Goal: Task Accomplishment & Management: Manage account settings

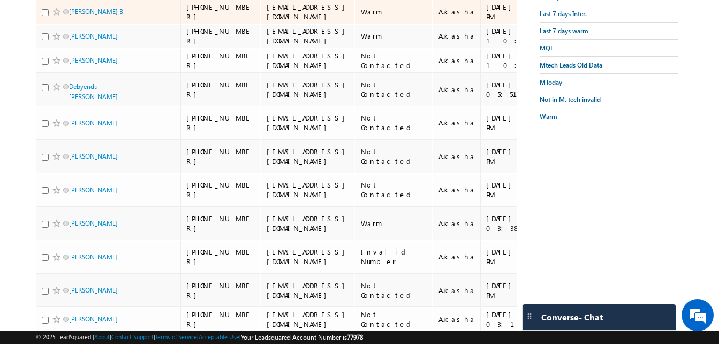
scroll to position [205, 0]
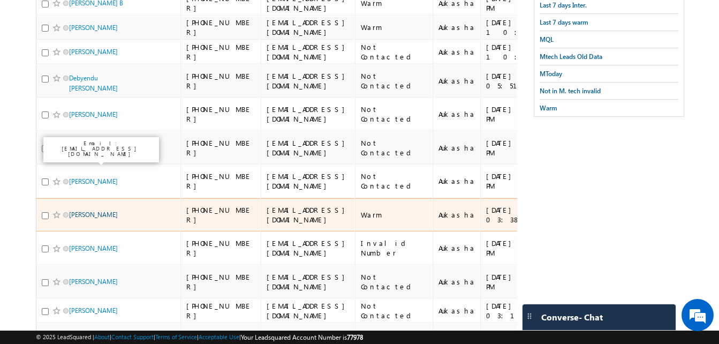
click at [94, 210] on link "Nandu Vijayan" at bounding box center [93, 214] width 49 height 8
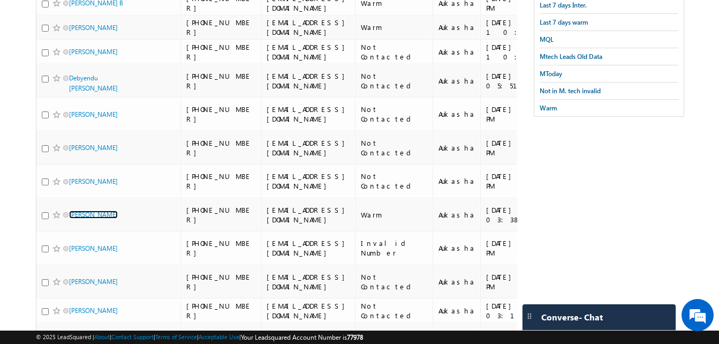
scroll to position [0, 0]
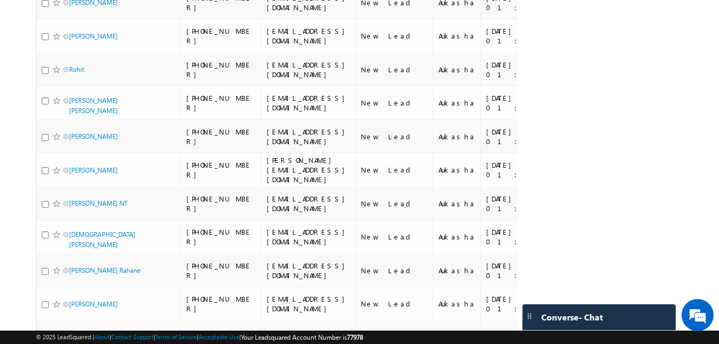
scroll to position [1142, 0]
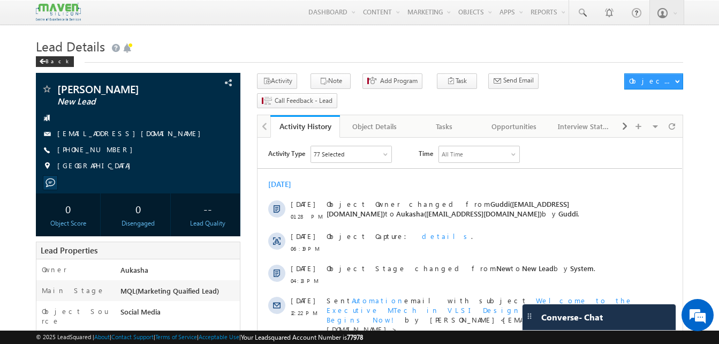
click at [227, 52] on h1 "Lead Details" at bounding box center [359, 45] width 647 height 21
click at [291, 39] on h1 "Lead Details" at bounding box center [359, 45] width 647 height 21
click at [164, 51] on h1 "Lead Details" at bounding box center [359, 45] width 647 height 21
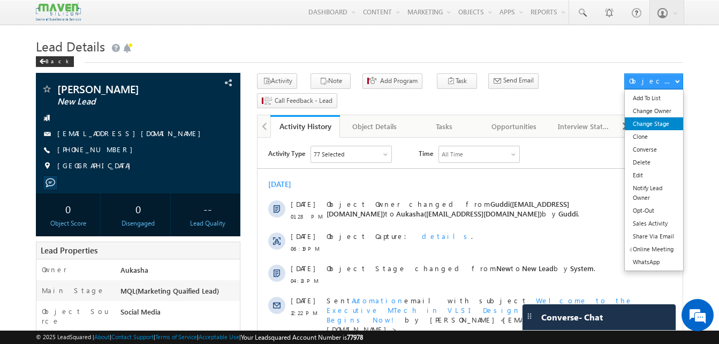
click at [651, 118] on link "Change Stage" at bounding box center [654, 123] width 58 height 13
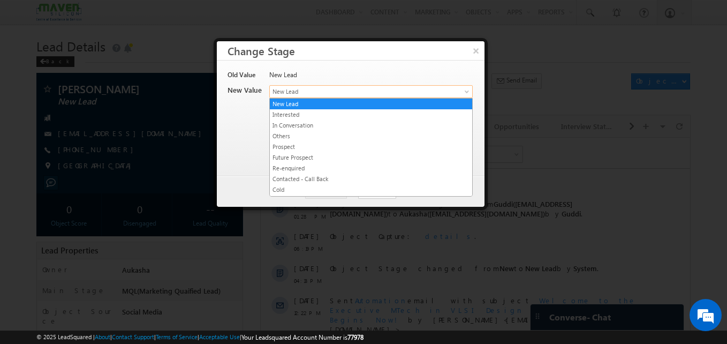
click at [416, 90] on span "New Lead" at bounding box center [353, 92] width 167 height 10
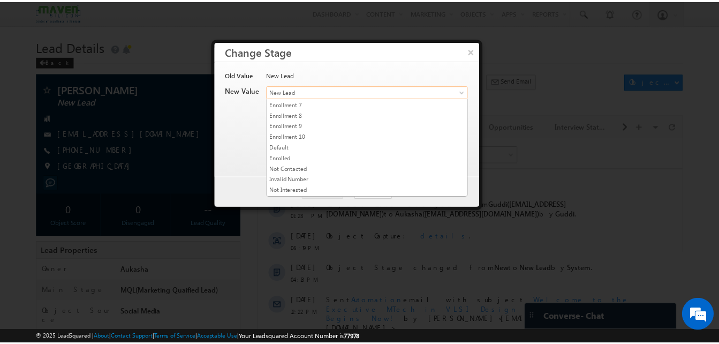
scroll to position [193, 0]
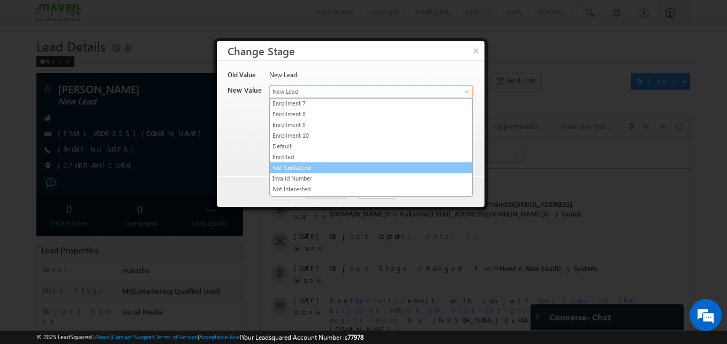
click at [354, 168] on link "Not Contacted" at bounding box center [371, 168] width 202 height 10
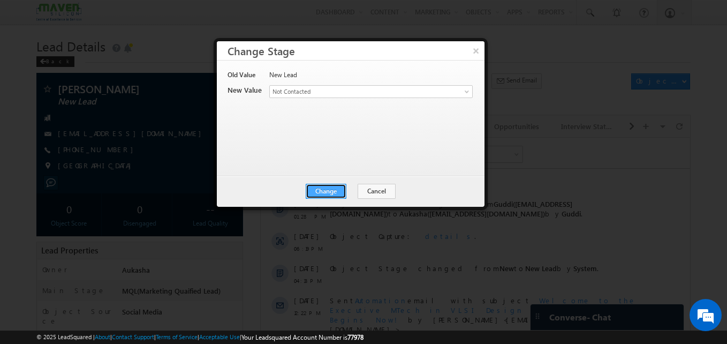
click at [341, 188] on button "Change" at bounding box center [326, 191] width 41 height 15
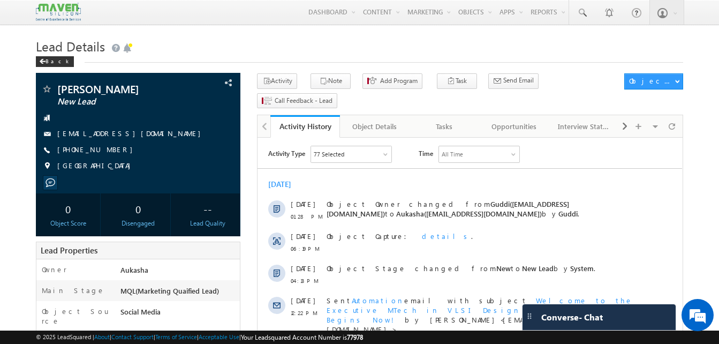
click at [253, 20] on div "Menu Aukasha lsq5@ maven -sili con.c om crmma ven" at bounding box center [359, 12] width 647 height 25
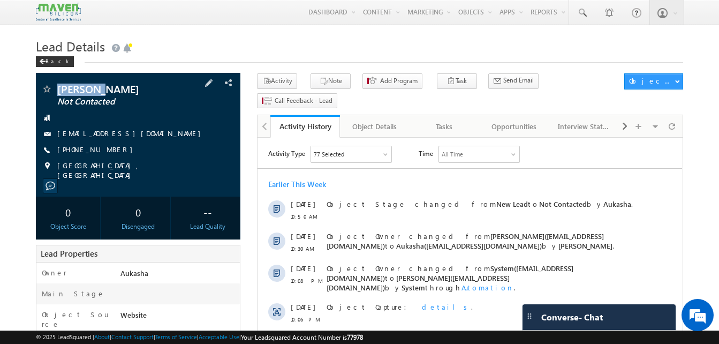
drag, startPoint x: 105, startPoint y: 90, endPoint x: 55, endPoint y: 90, distance: 50.3
click at [55, 90] on div "[PERSON_NAME] Not Contacted" at bounding box center [138, 89] width 194 height 11
copy div "[PERSON_NAME]"
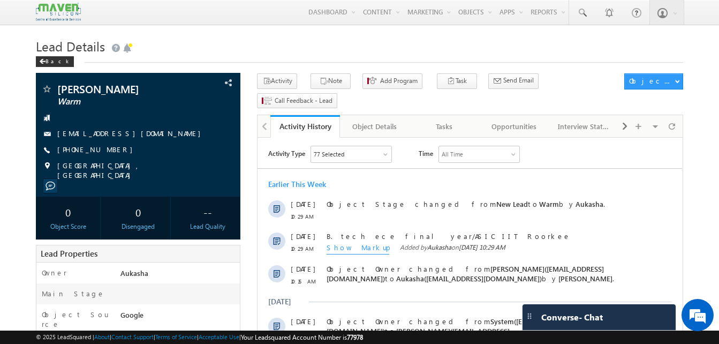
click at [110, 150] on div "+91-9552067110" at bounding box center [138, 150] width 194 height 11
copy div "+91-9552067110"
click at [209, 41] on h1 "Lead Details" at bounding box center [359, 45] width 647 height 21
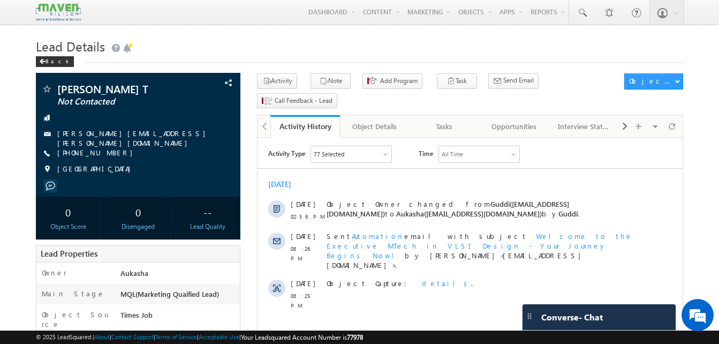
click at [475, 51] on h1 "Lead Details" at bounding box center [359, 45] width 647 height 21
click at [410, 44] on h1 "Lead Details" at bounding box center [359, 45] width 647 height 21
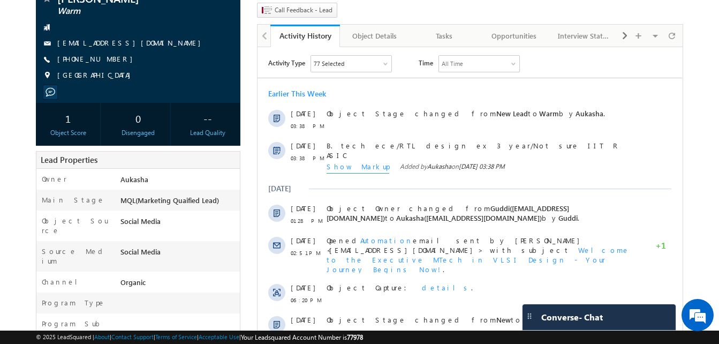
scroll to position [75, 0]
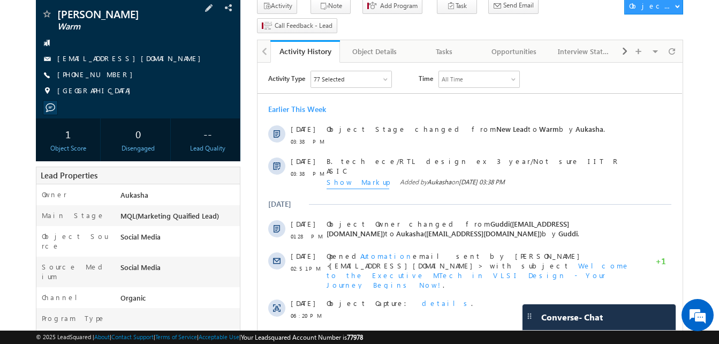
click at [110, 75] on div "[PHONE_NUMBER]" at bounding box center [138, 75] width 194 height 11
copy div "[PHONE_NUMBER]"
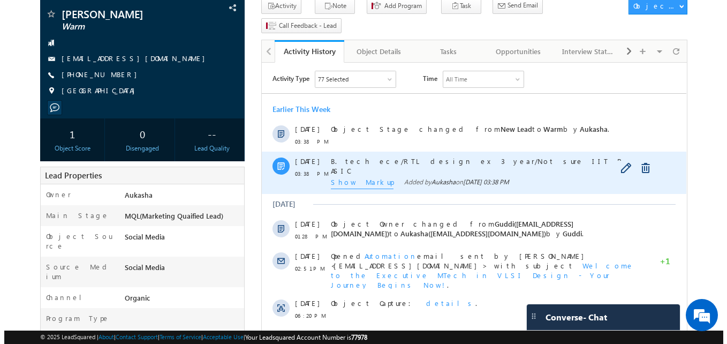
scroll to position [0, 0]
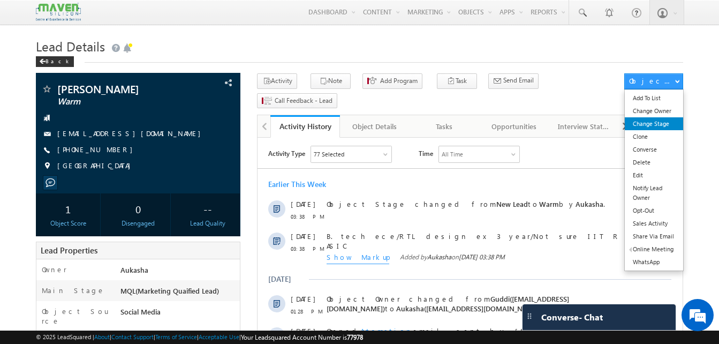
click at [660, 122] on link "Change Stage" at bounding box center [654, 123] width 58 height 13
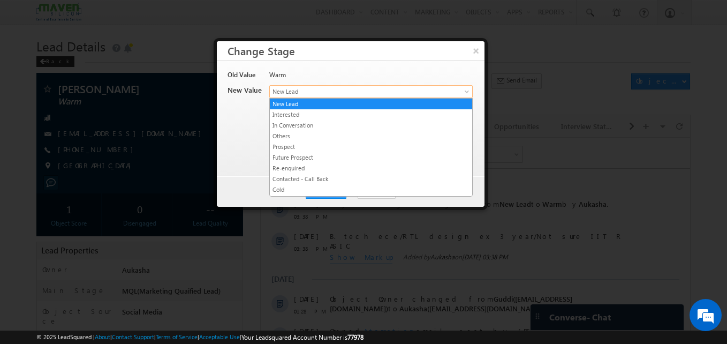
click at [367, 90] on span "New Lead" at bounding box center [353, 92] width 167 height 10
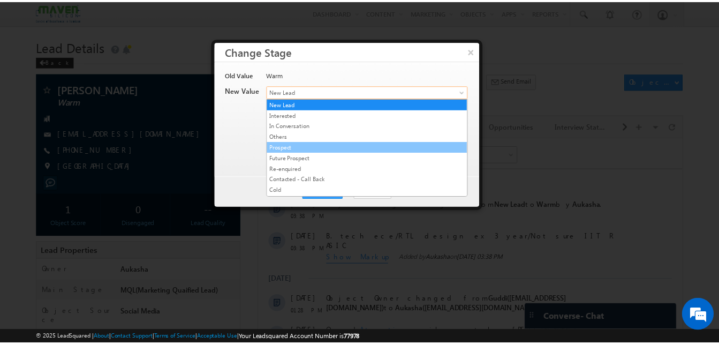
scroll to position [202, 0]
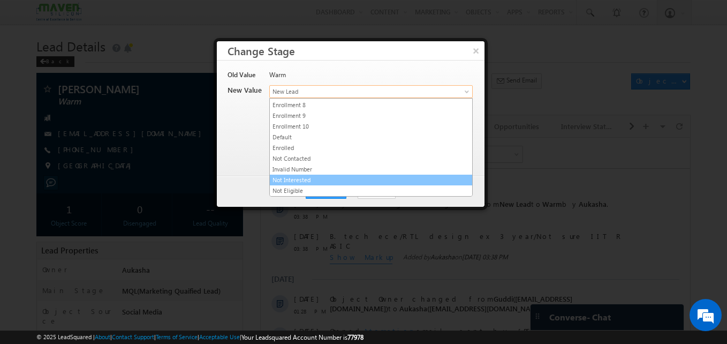
click at [309, 178] on link "Not Interested" at bounding box center [371, 180] width 202 height 10
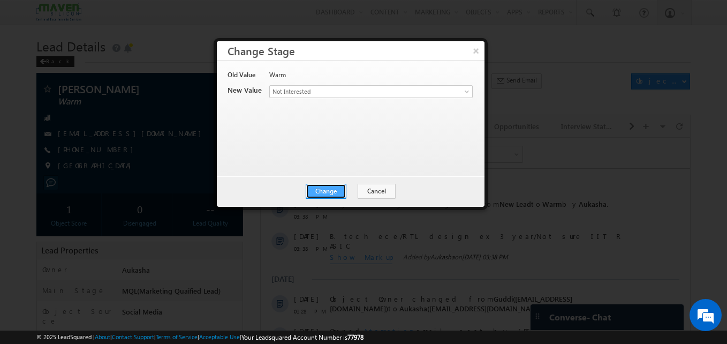
click at [321, 198] on button "Change" at bounding box center [326, 191] width 41 height 15
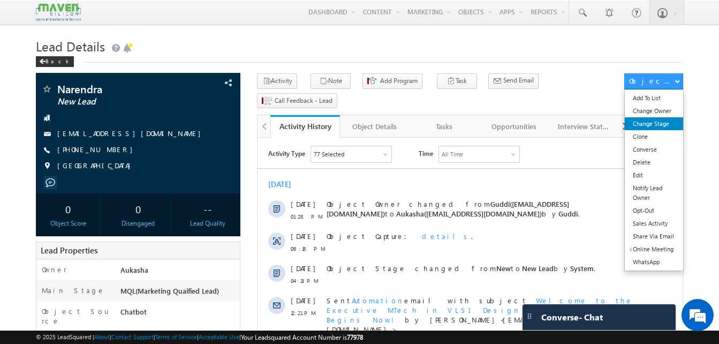
click at [650, 122] on link "Change Stage" at bounding box center [654, 123] width 58 height 13
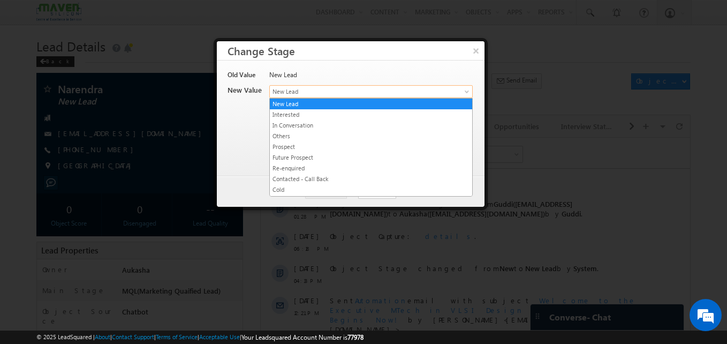
click at [450, 95] on link "New Lead" at bounding box center [370, 91] width 203 height 13
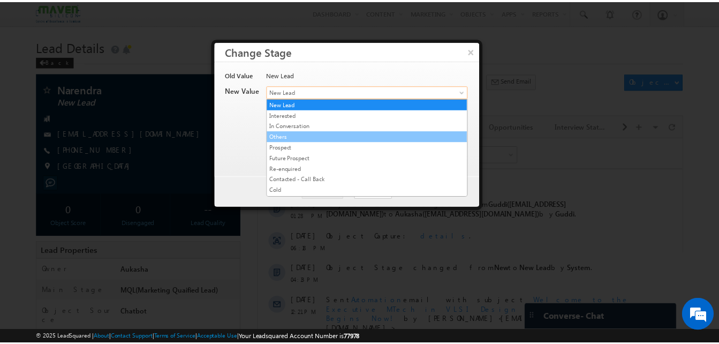
scroll to position [202, 0]
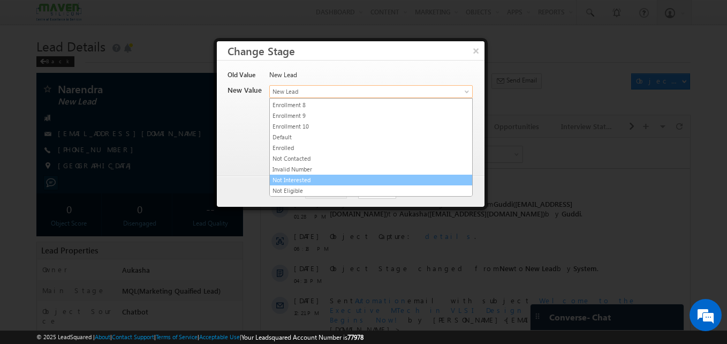
click at [321, 179] on link "Not Interested" at bounding box center [371, 180] width 202 height 10
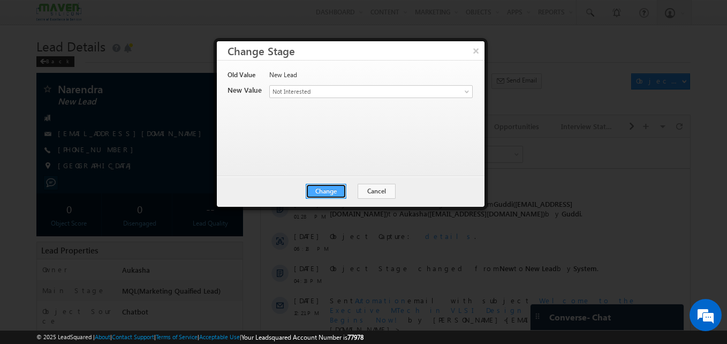
click at [330, 191] on button "Change" at bounding box center [326, 191] width 41 height 15
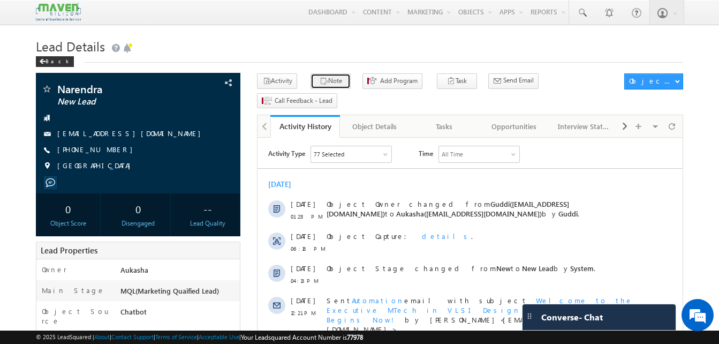
click at [329, 81] on button "Note" at bounding box center [331, 81] width 40 height 16
drag, startPoint x: 273, startPoint y: 10, endPoint x: -2, endPoint y: 88, distance: 286.1
drag, startPoint x: 119, startPoint y: 152, endPoint x: 110, endPoint y: 151, distance: 9.7
click at [110, 151] on div "+91-8639130341" at bounding box center [138, 150] width 194 height 11
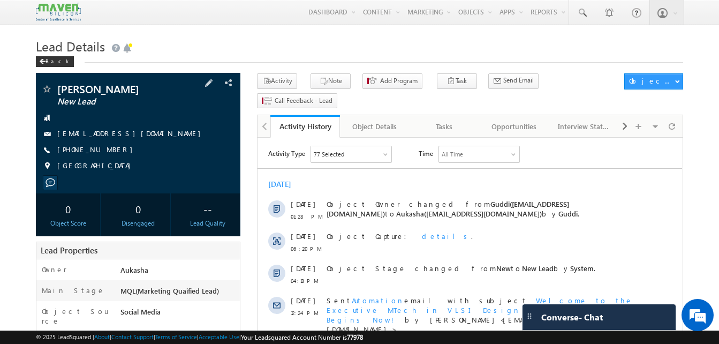
copy div "+91-8639130341"
drag, startPoint x: 99, startPoint y: 86, endPoint x: 58, endPoint y: 88, distance: 40.8
click at [58, 88] on span "Sowmya" at bounding box center [120, 89] width 126 height 11
copy span "Sowmya"
click at [320, 78] on icon "button" at bounding box center [324, 82] width 9 height 10
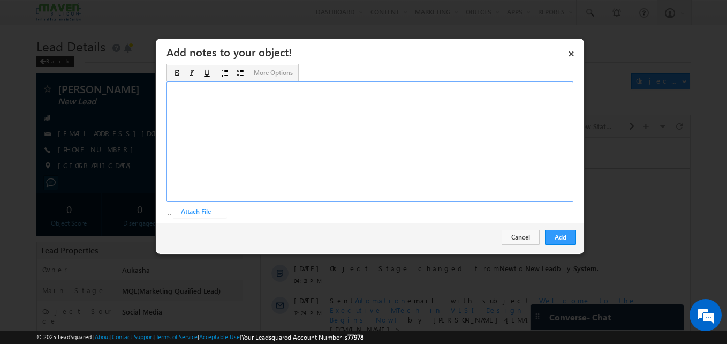
click at [335, 156] on div "Rich Text Editor, Description-inline-editor-div" at bounding box center [370, 141] width 407 height 120
click at [555, 238] on button "Add" at bounding box center [560, 237] width 31 height 15
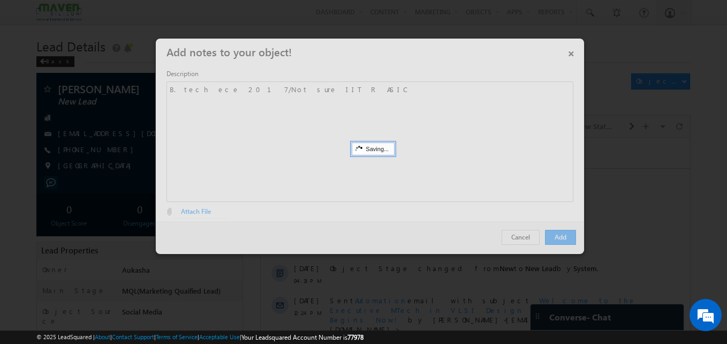
click at [49, 150] on div at bounding box center [363, 172] width 727 height 344
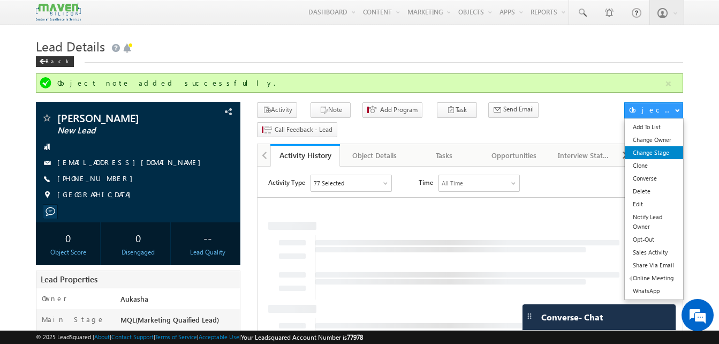
click at [671, 152] on link "Change Stage" at bounding box center [654, 152] width 58 height 13
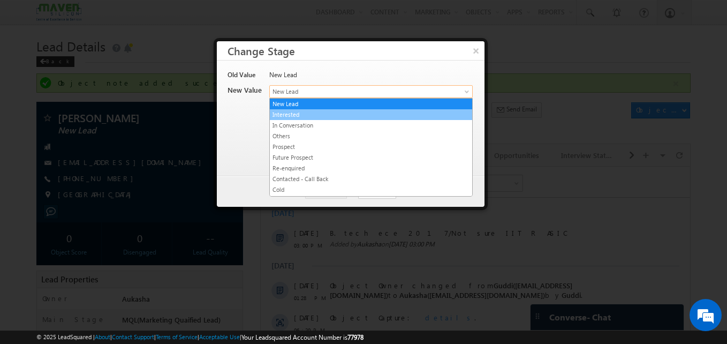
drag, startPoint x: 315, startPoint y: 87, endPoint x: 437, endPoint y: 149, distance: 136.7
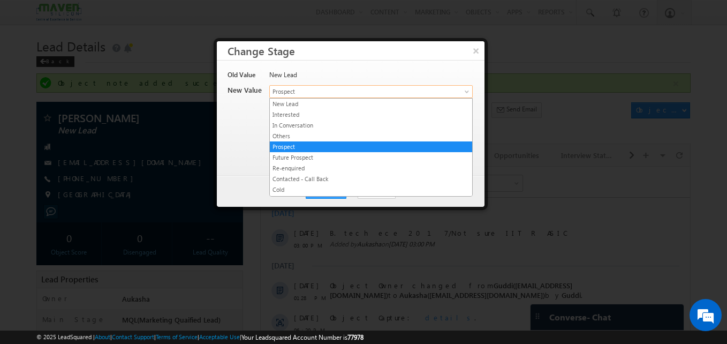
drag, startPoint x: 373, startPoint y: 90, endPoint x: 354, endPoint y: 135, distance: 48.7
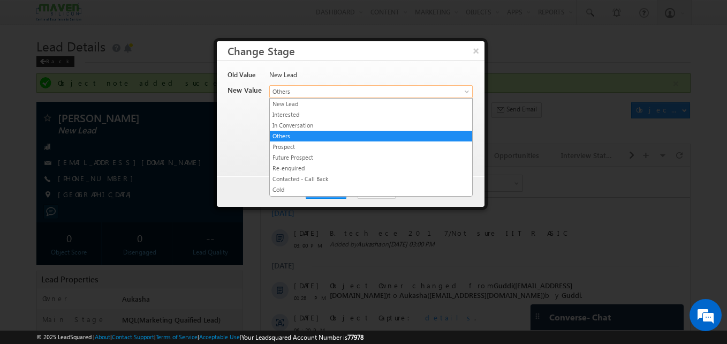
click at [333, 93] on span "Others" at bounding box center [353, 92] width 167 height 10
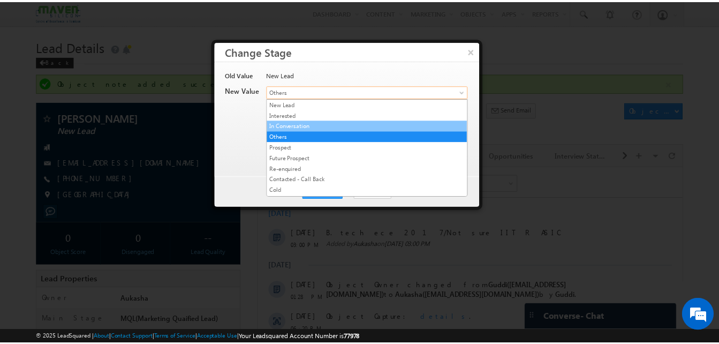
scroll to position [202, 0]
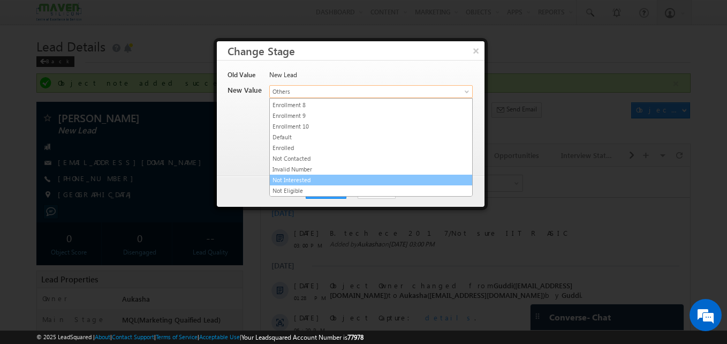
click at [320, 180] on link "Not Interested" at bounding box center [371, 180] width 202 height 10
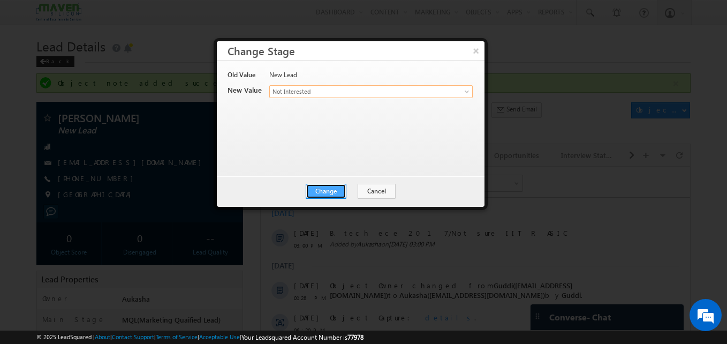
click at [326, 193] on button "Change" at bounding box center [326, 191] width 41 height 15
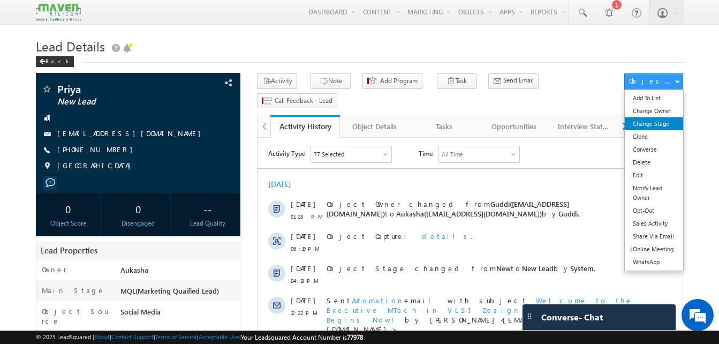
click at [657, 119] on link "Change Stage" at bounding box center [654, 123] width 58 height 13
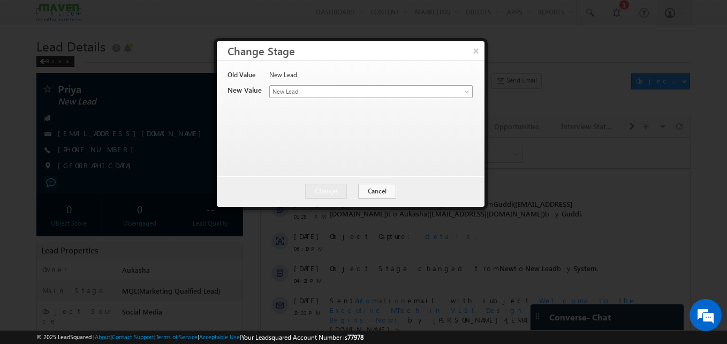
click at [405, 88] on span "New Lead" at bounding box center [353, 92] width 167 height 10
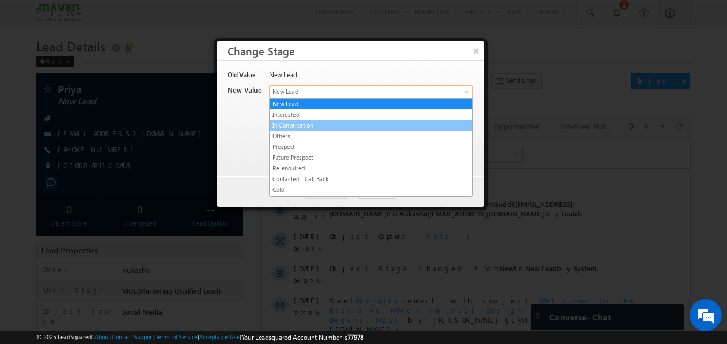
scroll to position [202, 0]
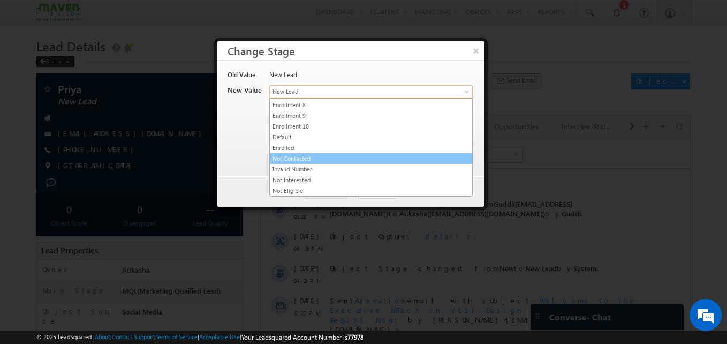
click at [358, 154] on link "Not Contacted" at bounding box center [371, 159] width 202 height 10
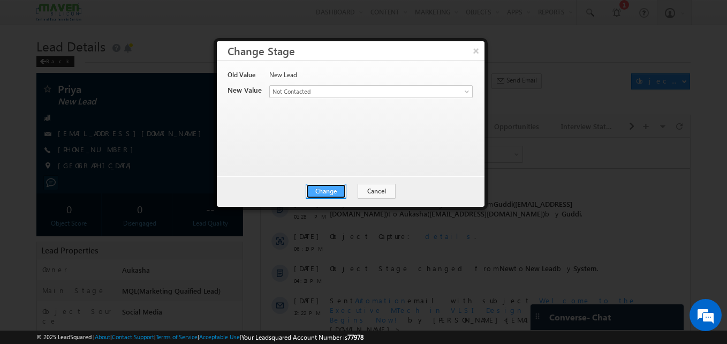
click at [337, 185] on button "Change" at bounding box center [326, 191] width 41 height 15
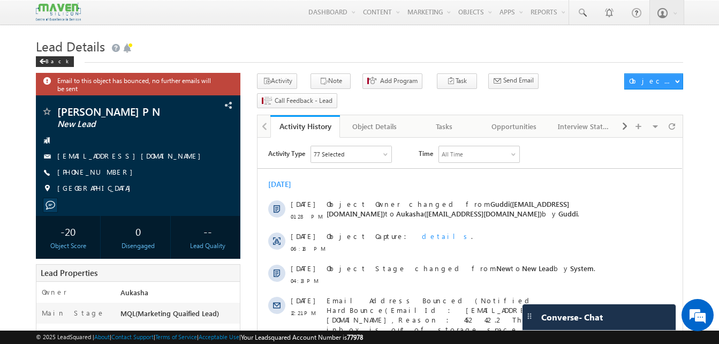
click at [136, 157] on div "apoorvapn22@gmail.com" at bounding box center [138, 156] width 194 height 11
copy div "apoorvapn22@gmail.com"
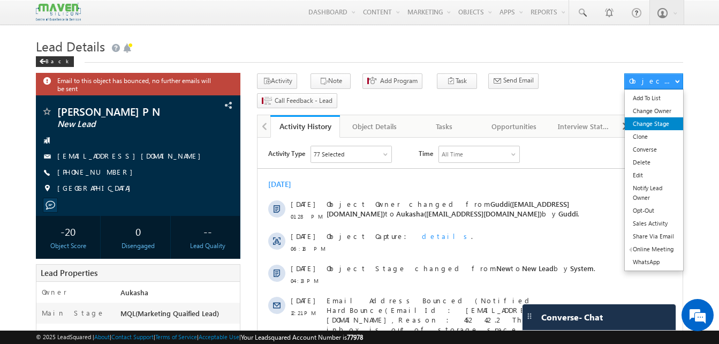
click at [652, 120] on link "Change Stage" at bounding box center [654, 123] width 58 height 13
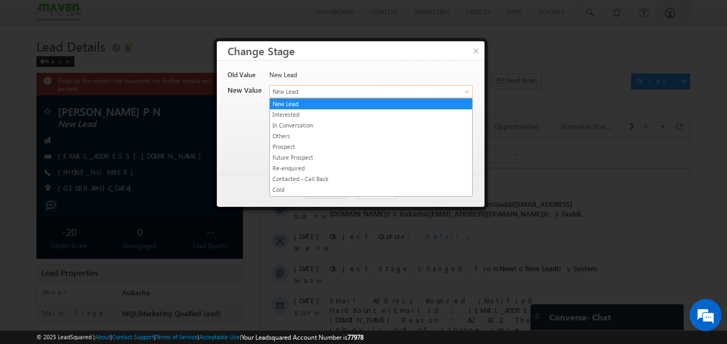
click at [414, 91] on span "New Lead" at bounding box center [353, 92] width 167 height 10
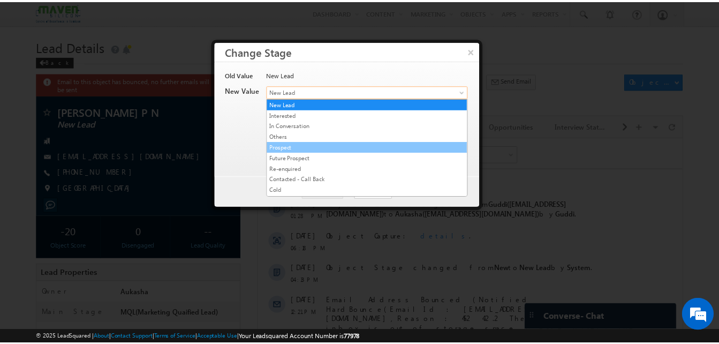
scroll to position [202, 0]
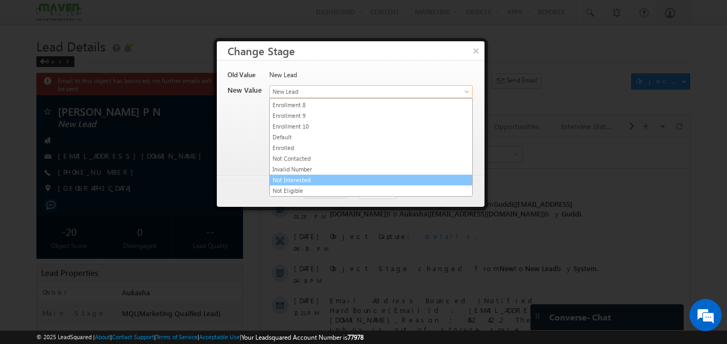
click at [320, 180] on link "Not Interested" at bounding box center [371, 180] width 202 height 10
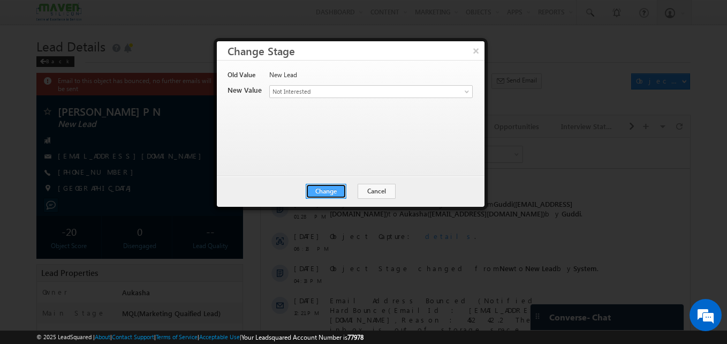
click at [328, 195] on button "Change" at bounding box center [326, 191] width 41 height 15
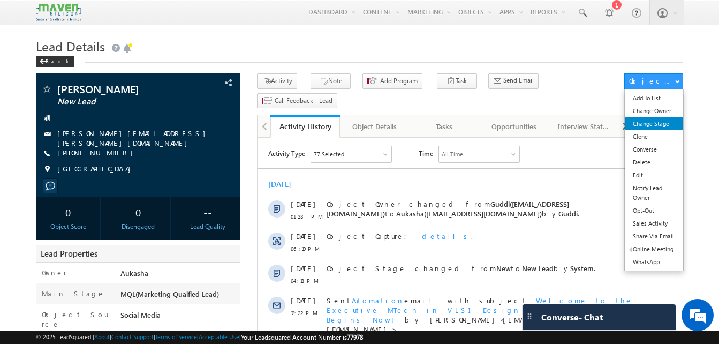
click at [658, 124] on link "Change Stage" at bounding box center [654, 123] width 58 height 13
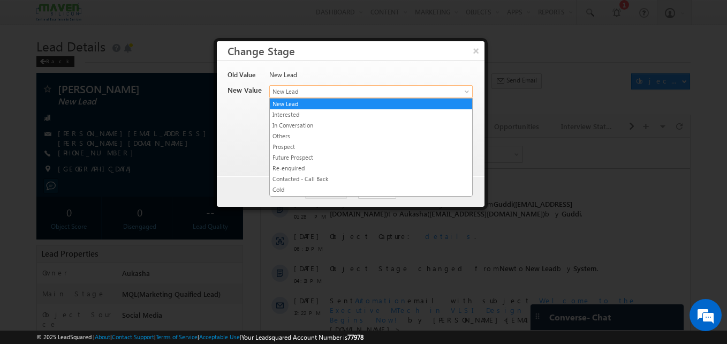
click at [377, 95] on span "New Lead" at bounding box center [353, 92] width 167 height 10
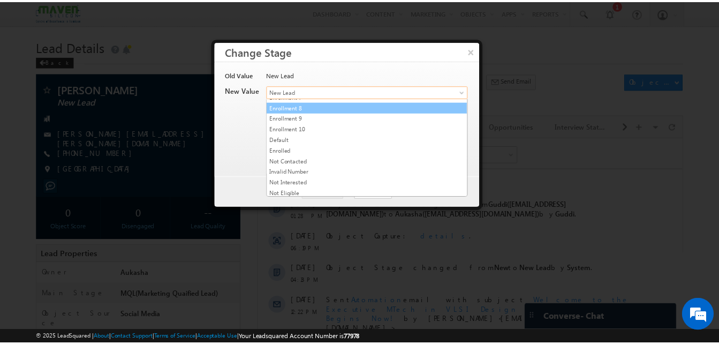
scroll to position [202, 0]
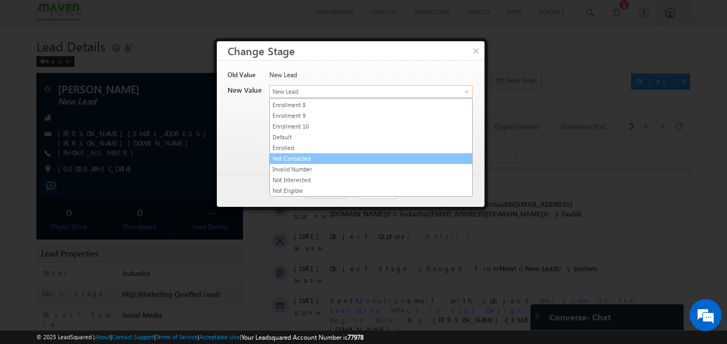
click at [356, 157] on link "Not Contacted" at bounding box center [371, 159] width 202 height 10
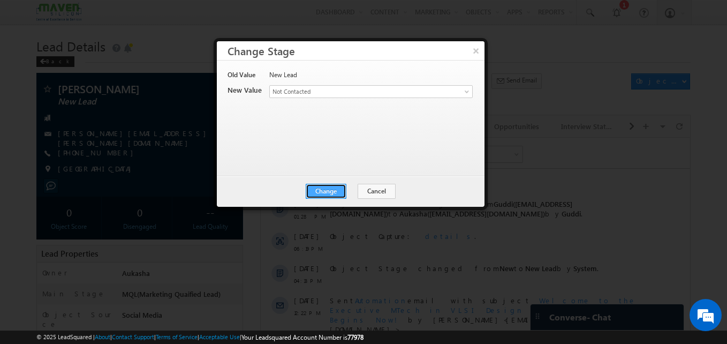
click at [329, 188] on button "Change" at bounding box center [326, 191] width 41 height 15
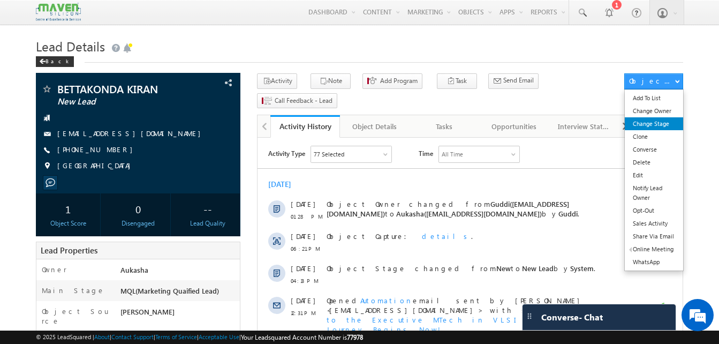
click at [654, 128] on link "Change Stage" at bounding box center [654, 123] width 58 height 13
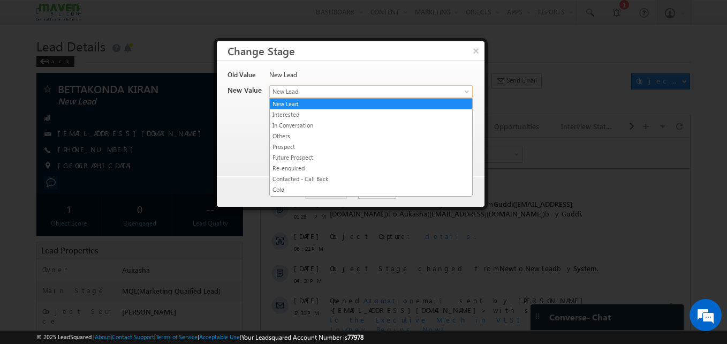
click at [333, 95] on span "New Lead" at bounding box center [353, 92] width 167 height 10
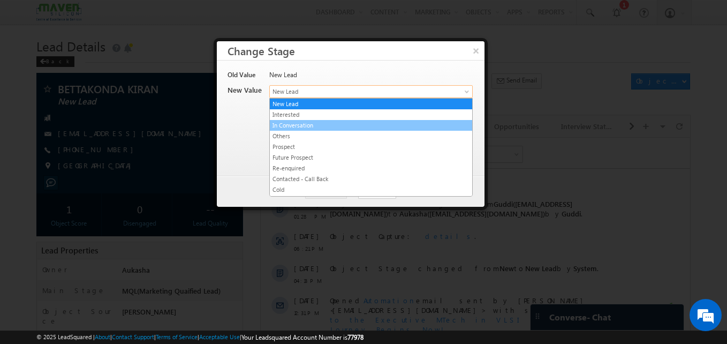
scroll to position [202, 0]
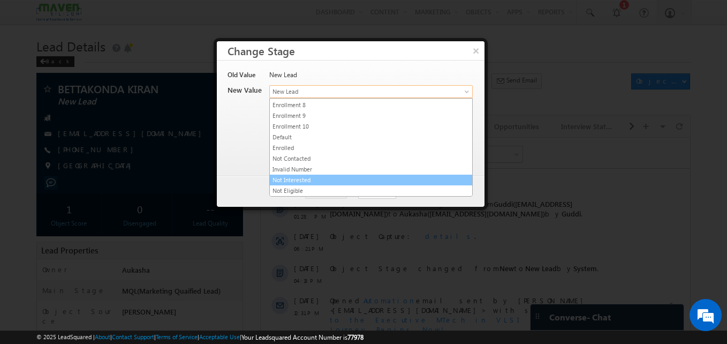
click at [305, 180] on link "Not Interested" at bounding box center [371, 180] width 202 height 10
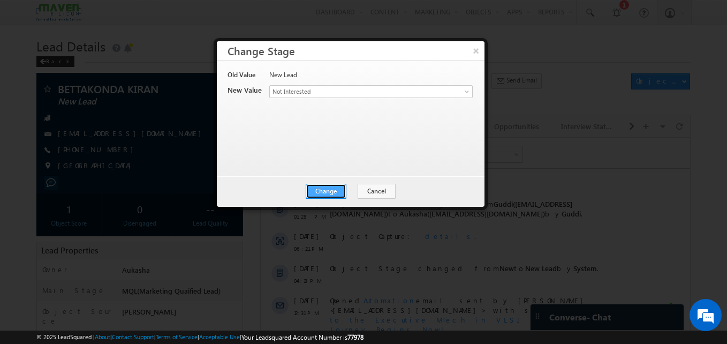
click at [318, 185] on button "Change" at bounding box center [326, 191] width 41 height 15
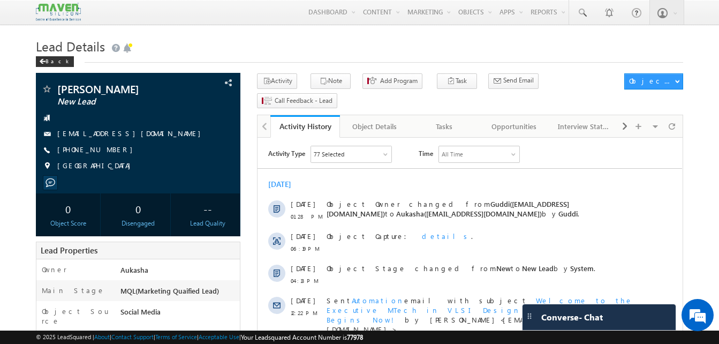
drag, startPoint x: 118, startPoint y: 152, endPoint x: 110, endPoint y: 150, distance: 8.6
click at [110, 150] on div "+91-8116976346" at bounding box center [138, 150] width 194 height 11
copy div "+91-8116976346"
drag, startPoint x: 126, startPoint y: 90, endPoint x: 56, endPoint y: 86, distance: 70.3
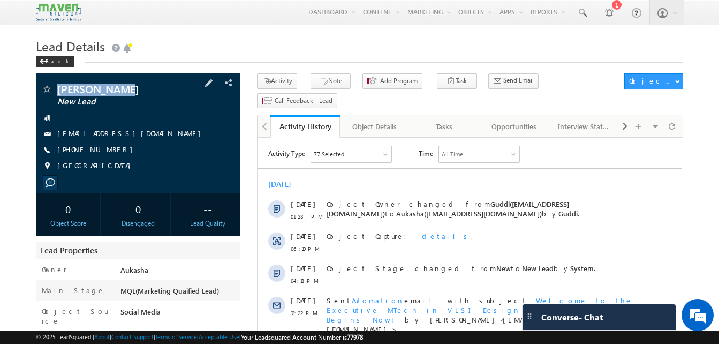
click at [56, 86] on div "Sagar Gurung New Lead" at bounding box center [138, 89] width 194 height 11
copy div "[PERSON_NAME]"
click at [335, 78] on button "Note" at bounding box center [331, 81] width 40 height 16
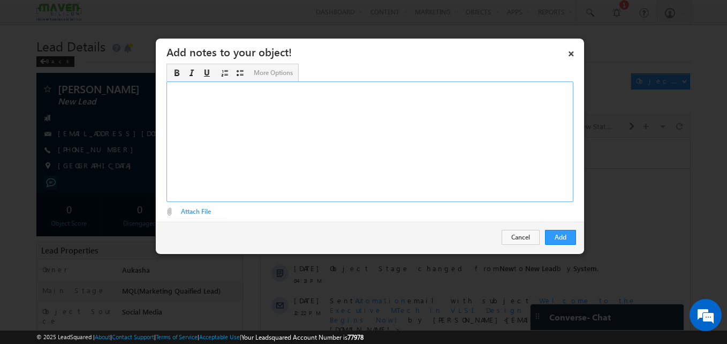
click at [427, 123] on div "Rich Text Editor, Description-inline-editor-div" at bounding box center [370, 141] width 407 height 120
click at [558, 236] on button "Add" at bounding box center [560, 237] width 31 height 15
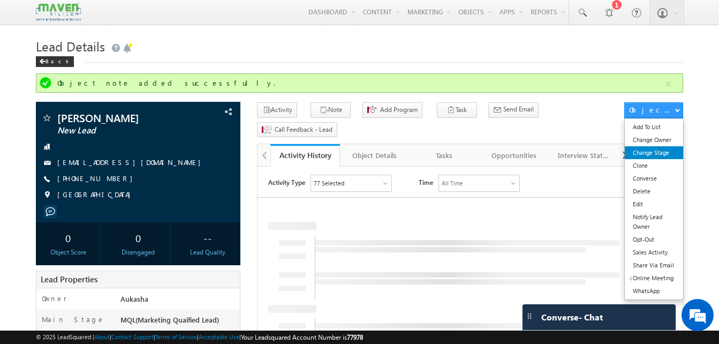
click at [663, 149] on link "Change Stage" at bounding box center [654, 152] width 58 height 13
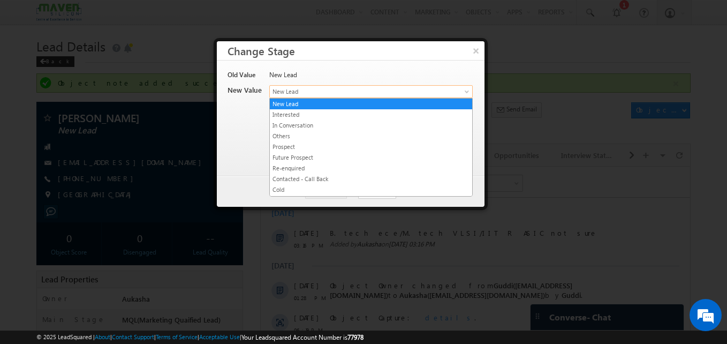
click at [399, 90] on span "New Lead" at bounding box center [353, 92] width 167 height 10
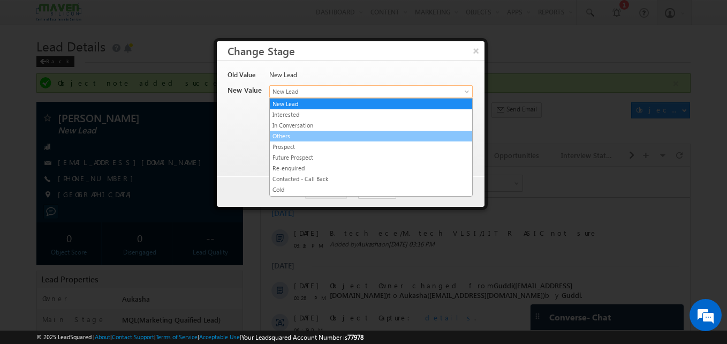
scroll to position [202, 0]
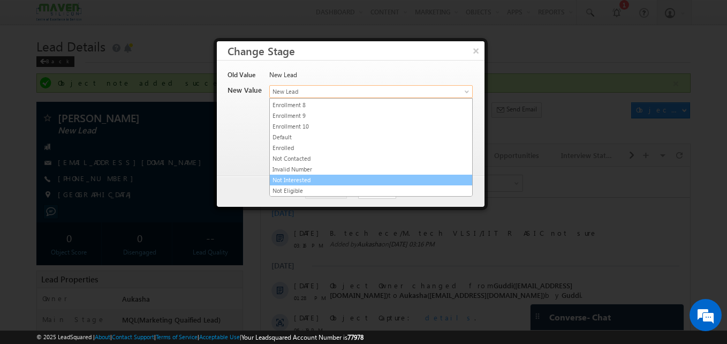
click at [292, 183] on link "Not Interested" at bounding box center [371, 180] width 202 height 10
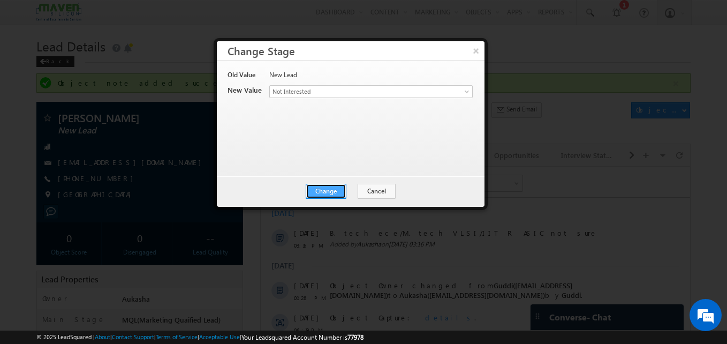
click at [315, 194] on button "Change" at bounding box center [326, 191] width 41 height 15
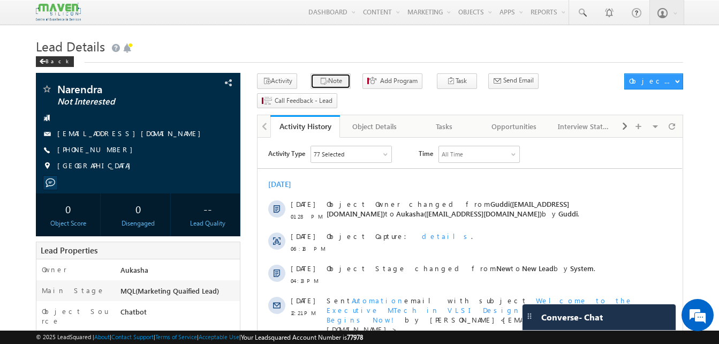
click at [337, 88] on button "Note" at bounding box center [331, 81] width 40 height 16
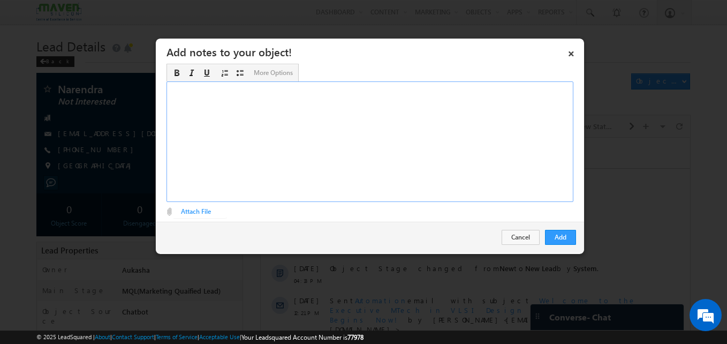
click at [277, 145] on div "Rich Text Editor, Description-inline-editor-div" at bounding box center [370, 141] width 407 height 120
click at [179, 93] on div "Not planning" at bounding box center [370, 141] width 407 height 120
click at [560, 240] on button "Add" at bounding box center [560, 237] width 31 height 15
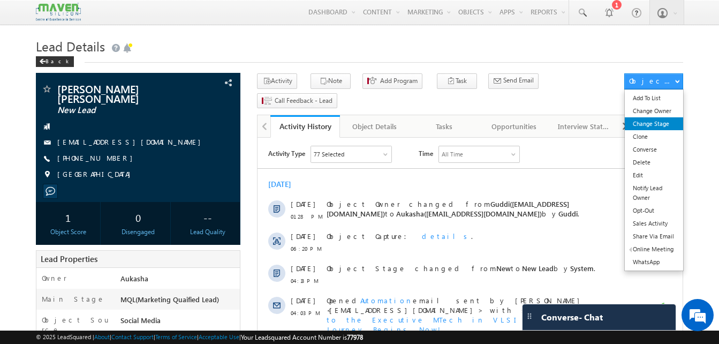
click at [668, 120] on link "Change Stage" at bounding box center [654, 123] width 58 height 13
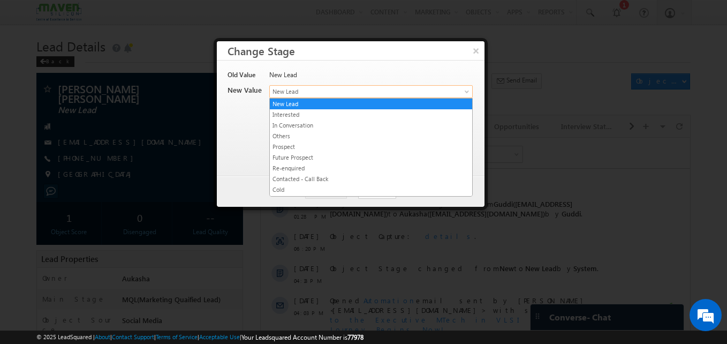
click at [384, 96] on span "New Lead" at bounding box center [353, 92] width 167 height 10
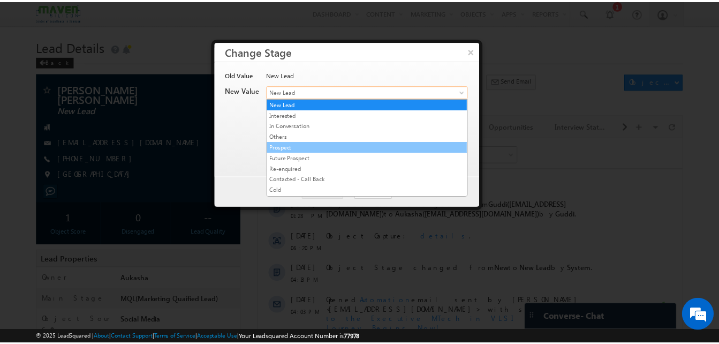
scroll to position [202, 0]
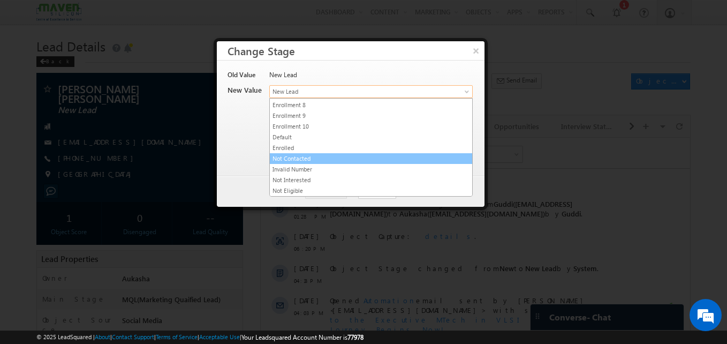
click at [336, 160] on link "Not Contacted" at bounding box center [371, 159] width 202 height 10
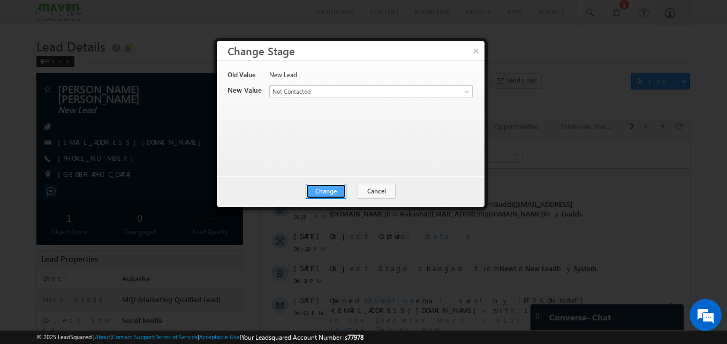
click at [338, 188] on button "Change" at bounding box center [326, 191] width 41 height 15
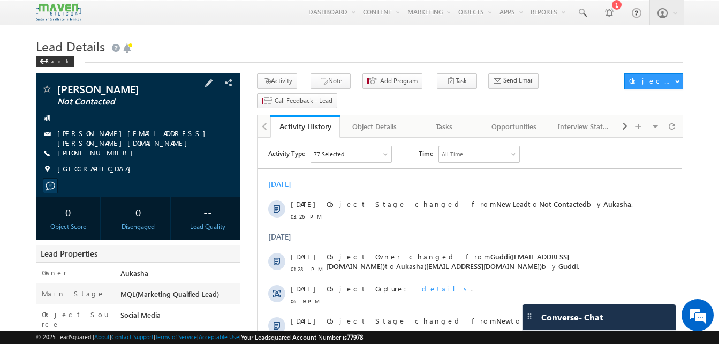
drag, startPoint x: 114, startPoint y: 153, endPoint x: 109, endPoint y: 150, distance: 5.8
click at [109, 150] on div "[PHONE_NUMBER]" at bounding box center [138, 153] width 194 height 11
copy div "[PHONE_NUMBER]"
drag, startPoint x: 135, startPoint y: 94, endPoint x: 56, endPoint y: 95, distance: 79.8
click at [56, 95] on div "[PERSON_NAME] Not Contacted [PERSON_NAME][EMAIL_ADDRESS][PERSON_NAME][DOMAIN_NA…" at bounding box center [138, 132] width 194 height 96
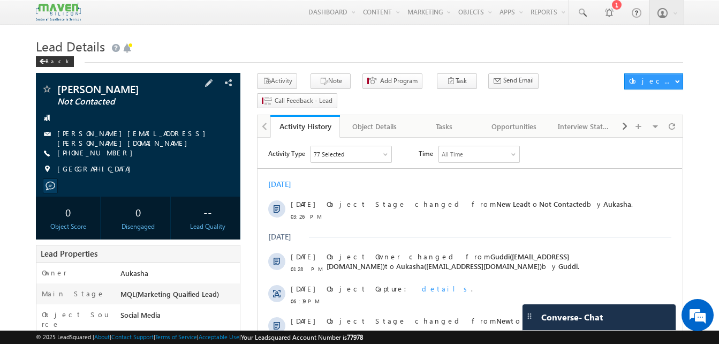
copy div "Not Contacted"
click at [57, 90] on div "[PERSON_NAME] Not Contacted" at bounding box center [138, 89] width 194 height 11
copy div "[PERSON_NAME]"
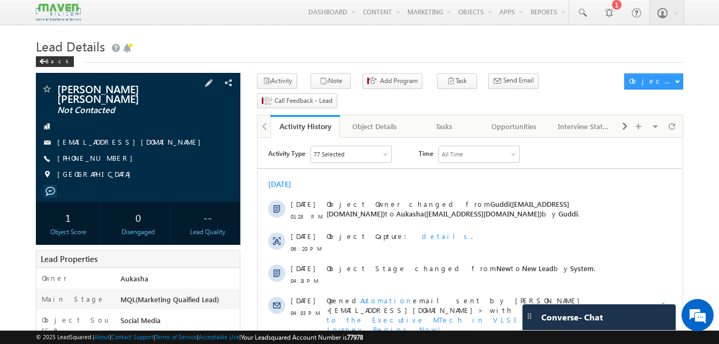
click at [109, 153] on div "+91-9030333346" at bounding box center [138, 158] width 194 height 11
copy div "+91-9030333346"
drag, startPoint x: 178, startPoint y: 92, endPoint x: 56, endPoint y: 82, distance: 122.5
click at [56, 82] on div "SIVA NAGENDRA REDDY Not Contacted snreddy715@gmail.com" at bounding box center [138, 137] width 205 height 129
copy div "SIVA NAGENDRA REDDY"
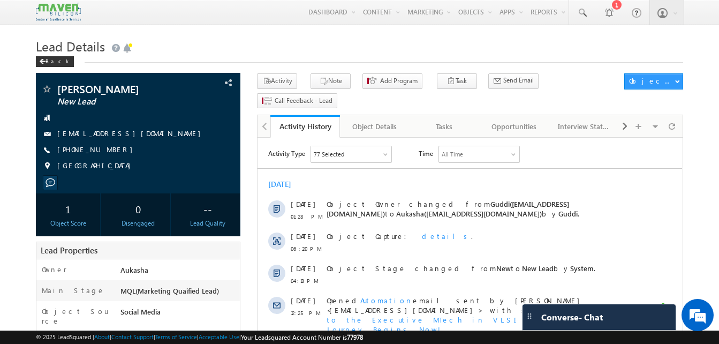
drag, startPoint x: 0, startPoint y: 0, endPoint x: -2, endPoint y: 54, distance: 53.6
drag, startPoint x: 116, startPoint y: 154, endPoint x: 109, endPoint y: 150, distance: 8.2
click at [109, 150] on div "[PHONE_NUMBER]" at bounding box center [138, 150] width 194 height 11
copy div "[PHONE_NUMBER]"
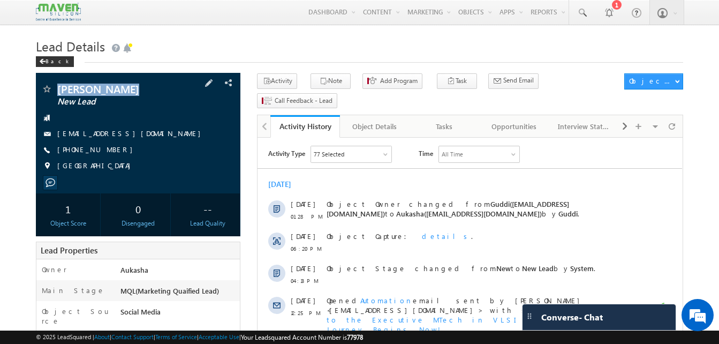
drag, startPoint x: 145, startPoint y: 94, endPoint x: 58, endPoint y: 84, distance: 87.3
click at [58, 84] on div "[PERSON_NAME] New Lead [EMAIL_ADDRESS][DOMAIN_NAME] [GEOGRAPHIC_DATA]" at bounding box center [138, 133] width 205 height 120
copy div "[PERSON_NAME]"
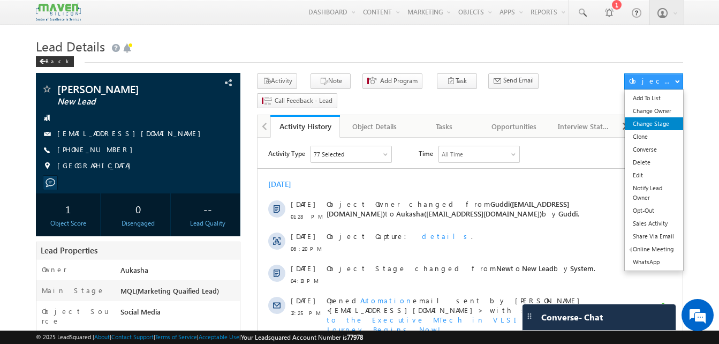
click at [668, 121] on link "Change Stage" at bounding box center [654, 123] width 58 height 13
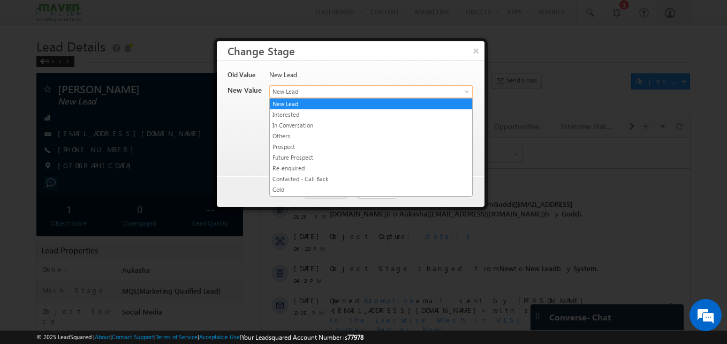
click at [427, 92] on span "New Lead" at bounding box center [353, 92] width 167 height 10
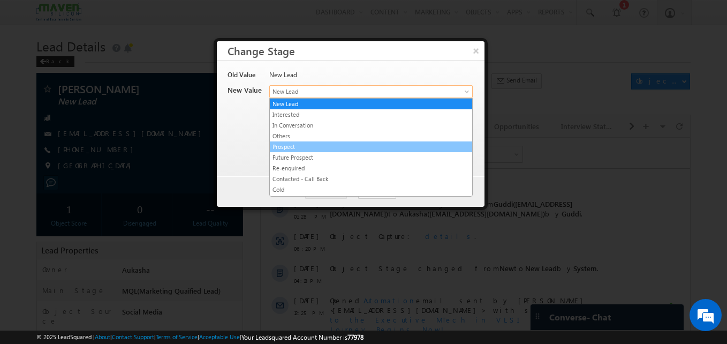
scroll to position [202, 0]
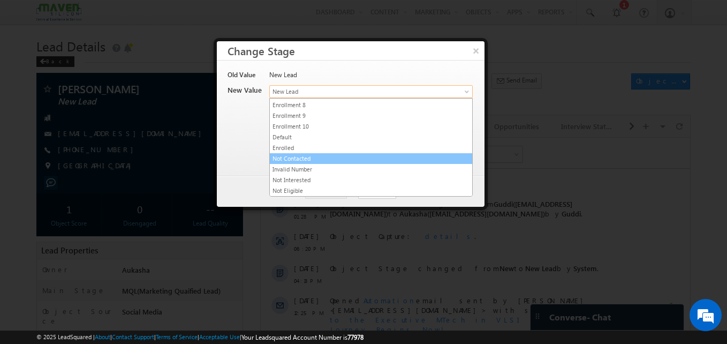
click at [336, 162] on link "Not Contacted" at bounding box center [371, 159] width 202 height 10
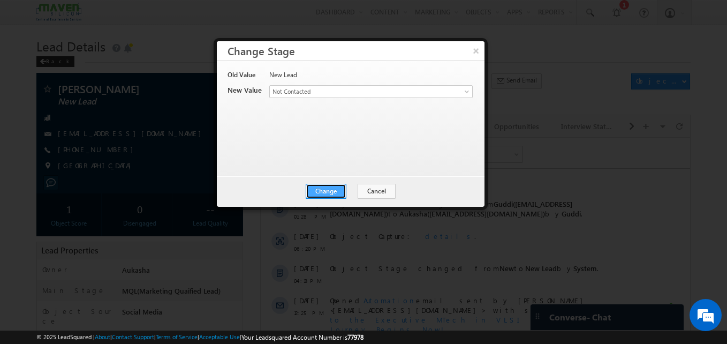
click at [344, 196] on button "Change" at bounding box center [326, 191] width 41 height 15
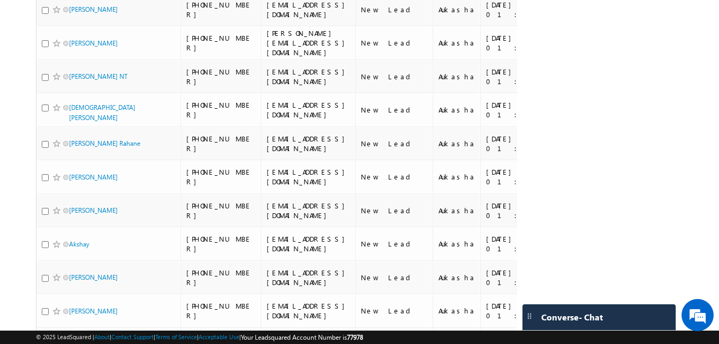
scroll to position [1269, 0]
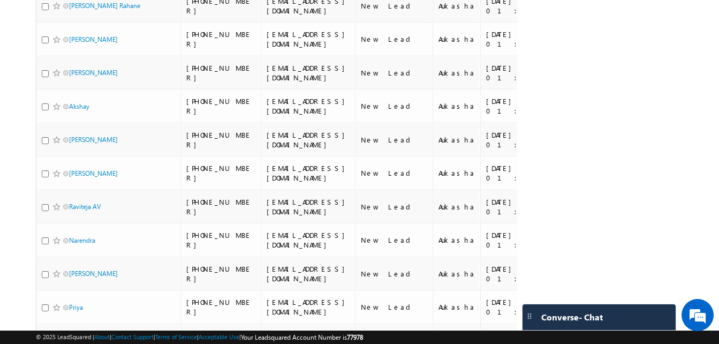
scroll to position [1407, 0]
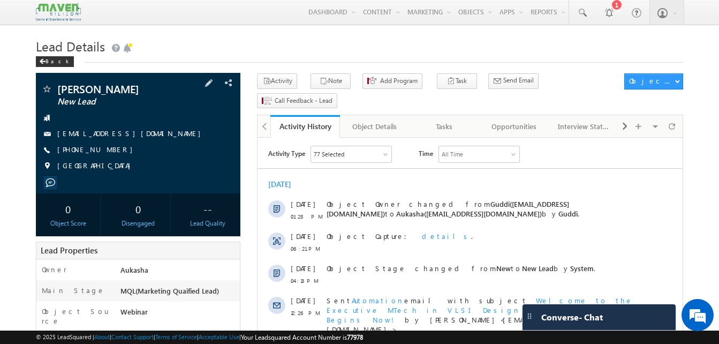
click at [109, 152] on div "+91-7995163094" at bounding box center [138, 150] width 194 height 11
copy div "+91-7995163094"
drag, startPoint x: 133, startPoint y: 88, endPoint x: 58, endPoint y: 86, distance: 75.0
click at [58, 86] on span "metikala asha" at bounding box center [120, 89] width 126 height 11
copy span "metikala asha"
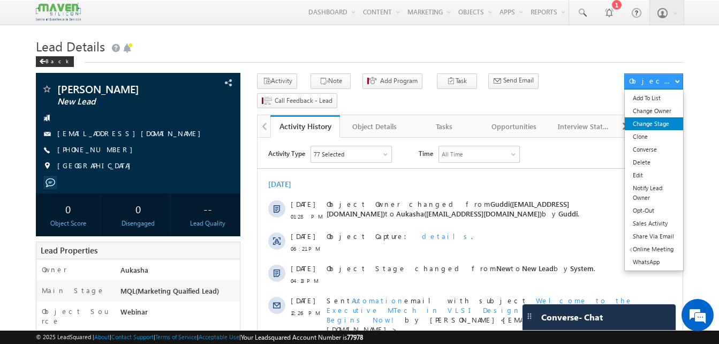
click at [667, 127] on link "Change Stage" at bounding box center [654, 123] width 58 height 13
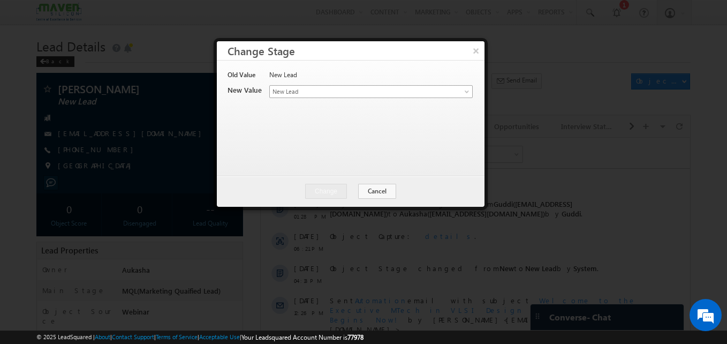
click at [394, 97] on div "Contact Stage * New Lead Interested In Conversation Others Prospect Future Pros…" at bounding box center [370, 92] width 202 height 15
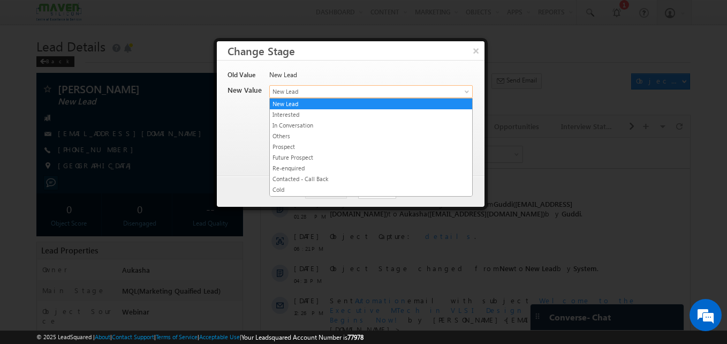
click at [394, 97] on link "New Lead" at bounding box center [370, 91] width 203 height 13
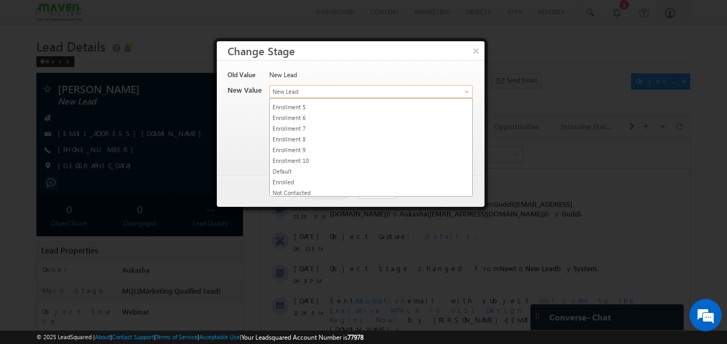
scroll to position [190, 0]
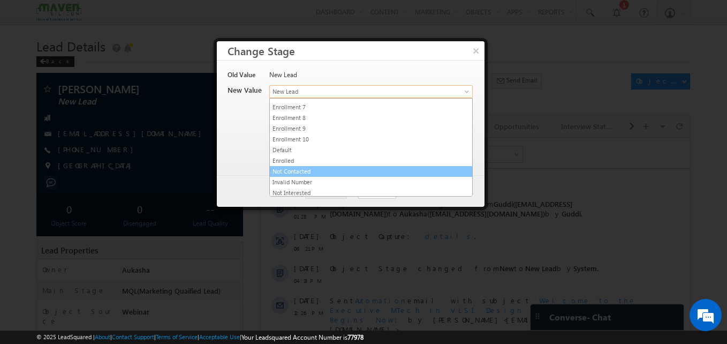
click at [319, 171] on link "Not Contacted" at bounding box center [371, 172] width 202 height 10
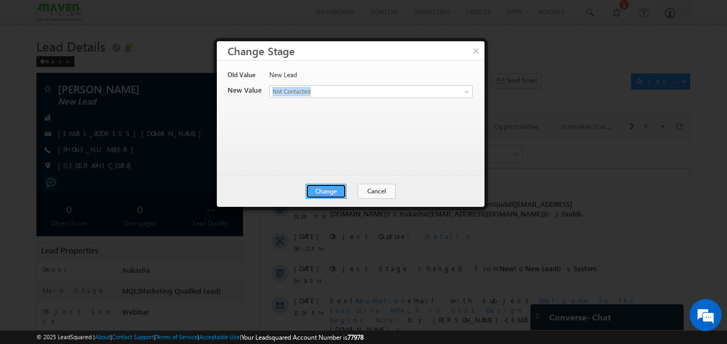
click at [321, 195] on button "Change" at bounding box center [326, 191] width 41 height 15
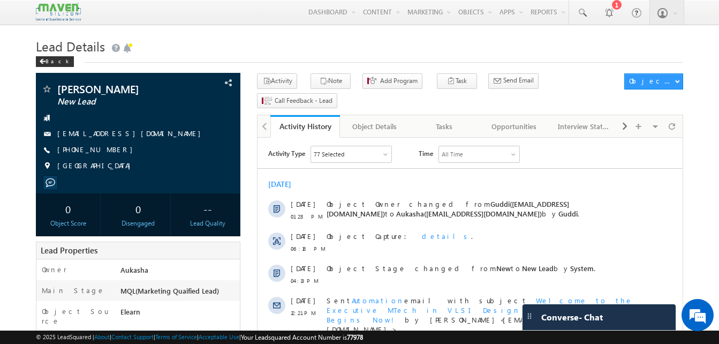
click at [136, 137] on div "[EMAIL_ADDRESS][DOMAIN_NAME]" at bounding box center [138, 134] width 194 height 11
copy div "[EMAIL_ADDRESS][DOMAIN_NAME]"
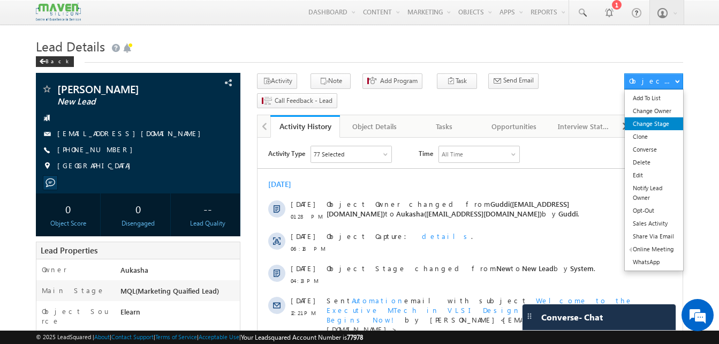
click at [651, 120] on link "Change Stage" at bounding box center [654, 123] width 58 height 13
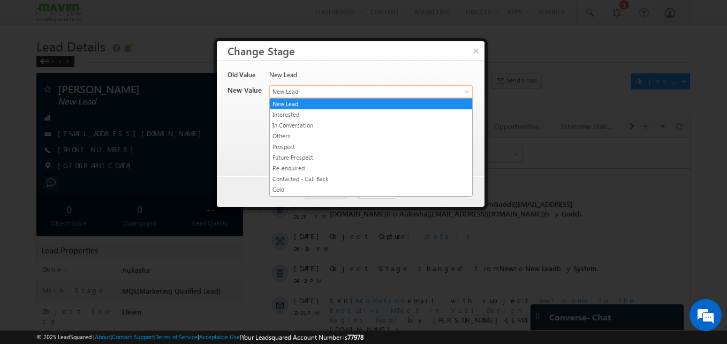
click at [334, 90] on span "New Lead" at bounding box center [353, 92] width 167 height 10
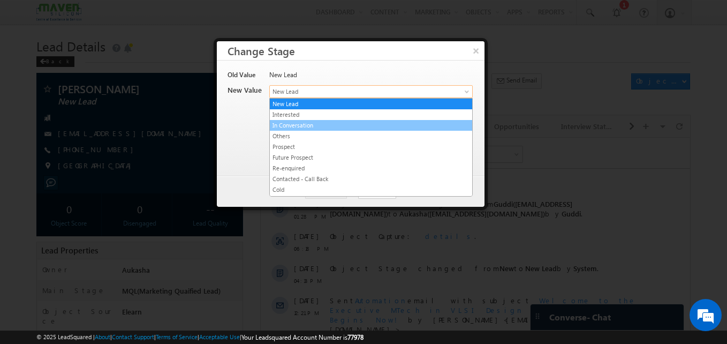
scroll to position [202, 0]
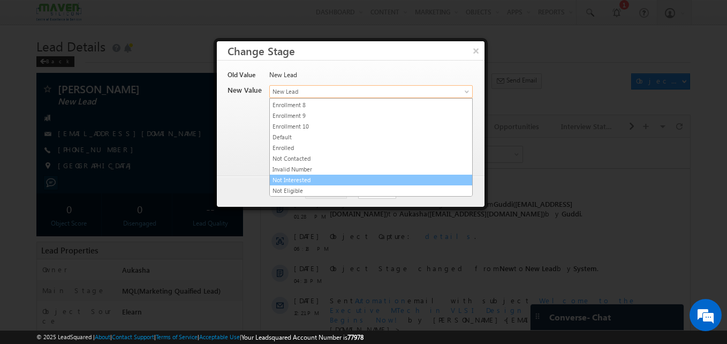
click at [290, 181] on link "Not Interested" at bounding box center [371, 180] width 202 height 10
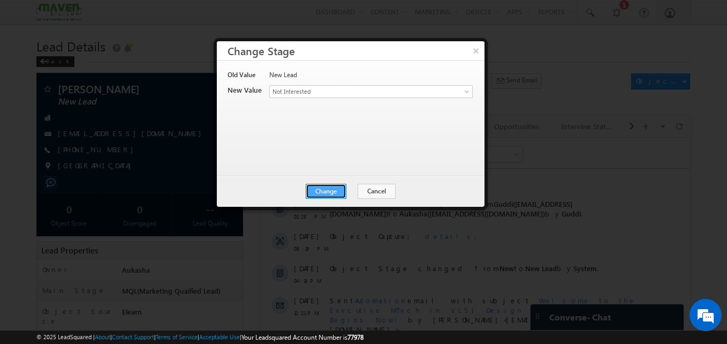
click at [319, 191] on button "Change" at bounding box center [326, 191] width 41 height 15
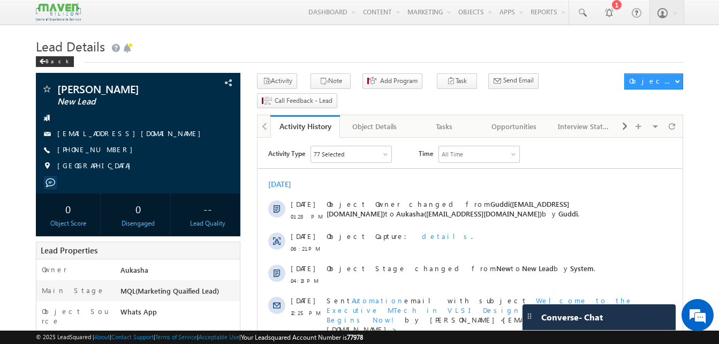
click at [296, 52] on h1 "Lead Details" at bounding box center [359, 45] width 647 height 21
drag, startPoint x: 120, startPoint y: 152, endPoint x: 109, endPoint y: 152, distance: 10.7
click at [109, 152] on div "[PHONE_NUMBER]" at bounding box center [138, 150] width 194 height 11
copy div "[PHONE_NUMBER]"
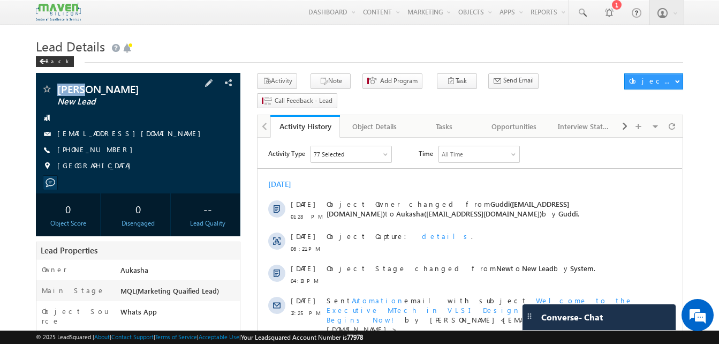
drag, startPoint x: 87, startPoint y: 89, endPoint x: 59, endPoint y: 88, distance: 28.4
click at [59, 88] on span "[PERSON_NAME]" at bounding box center [120, 89] width 126 height 11
copy span "[PERSON_NAME]"
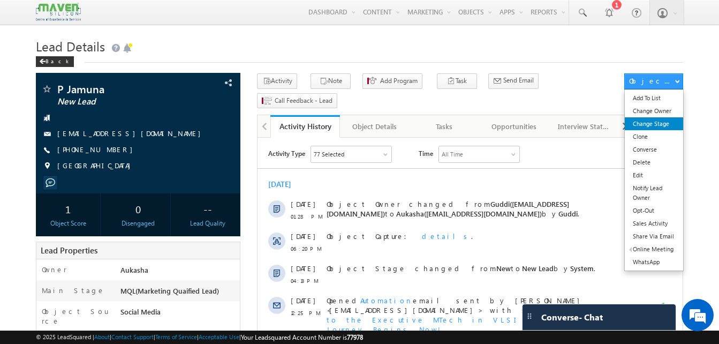
click at [671, 120] on link "Change Stage" at bounding box center [654, 123] width 58 height 13
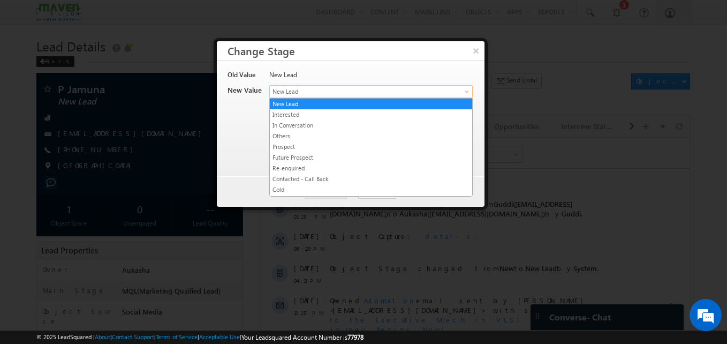
click at [332, 87] on span "New Lead" at bounding box center [353, 92] width 167 height 10
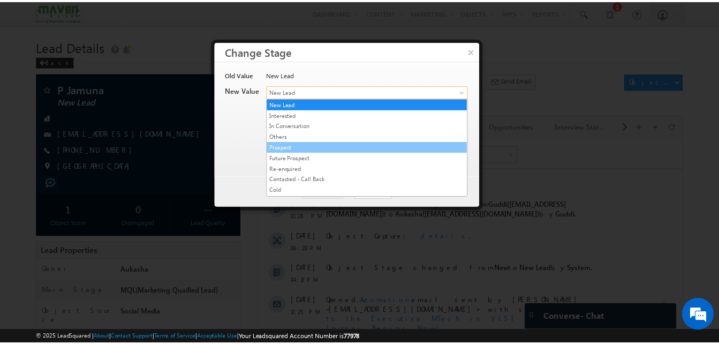
scroll to position [202, 0]
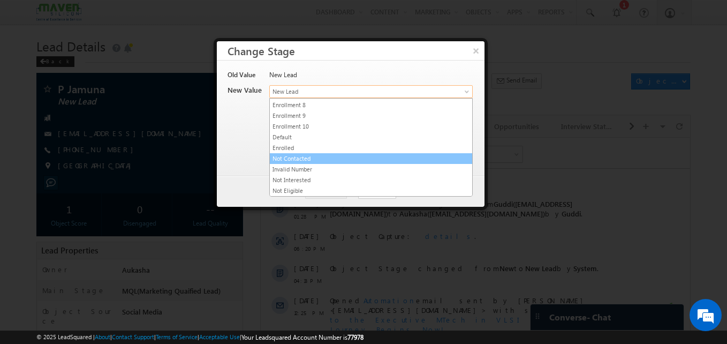
click at [309, 160] on link "Not Contacted" at bounding box center [371, 159] width 202 height 10
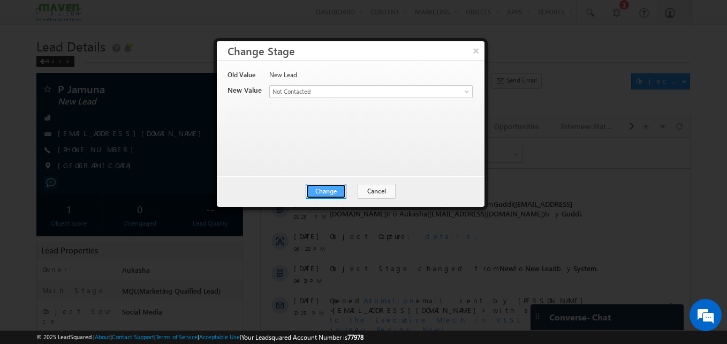
click at [326, 192] on button "Change" at bounding box center [326, 191] width 41 height 15
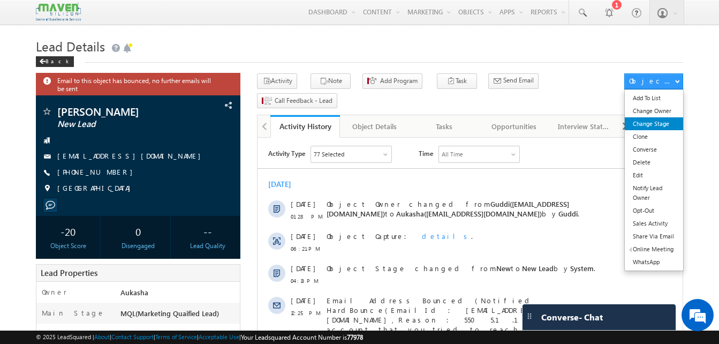
click at [654, 129] on link "Change Stage" at bounding box center [654, 123] width 58 height 13
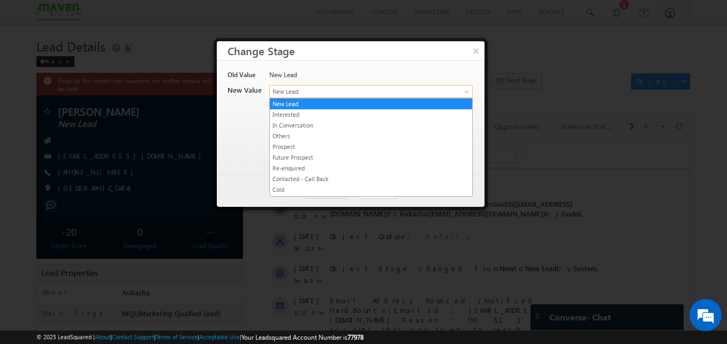
click at [396, 93] on span "New Lead" at bounding box center [353, 92] width 167 height 10
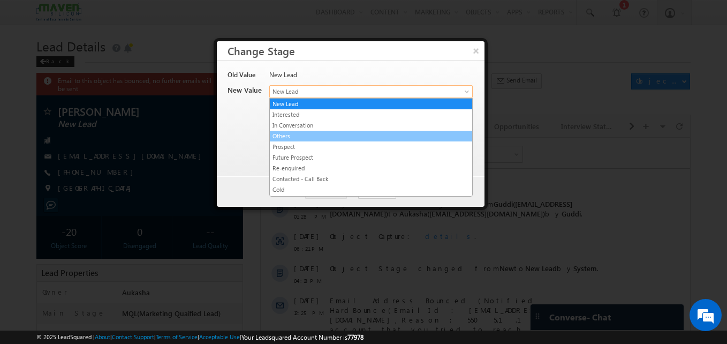
scroll to position [202, 0]
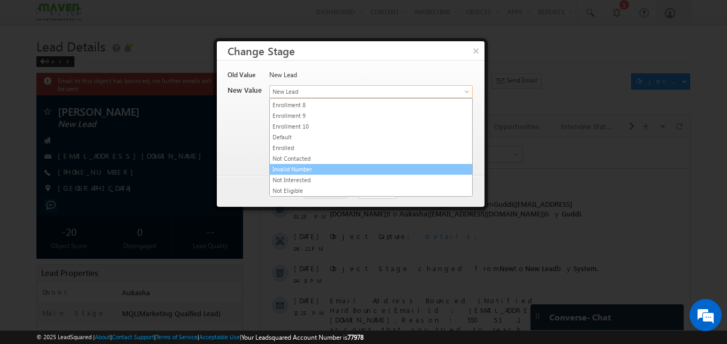
click at [311, 167] on link "Invalid Number" at bounding box center [371, 169] width 202 height 10
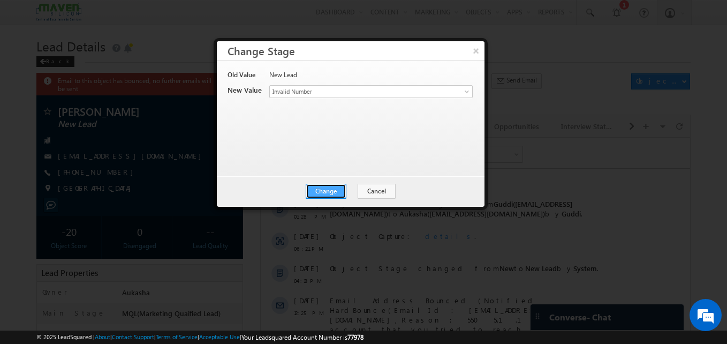
click at [328, 186] on button "Change" at bounding box center [326, 191] width 41 height 15
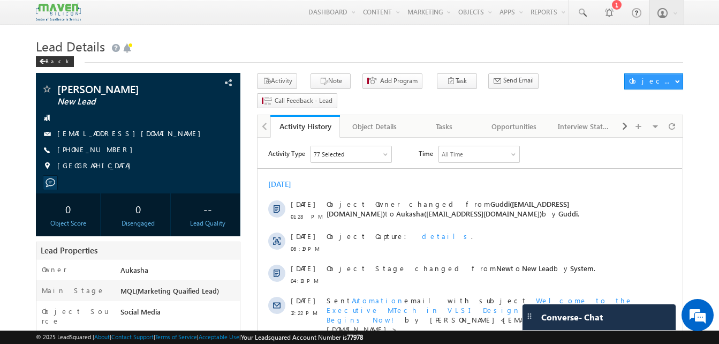
click at [109, 150] on div "[PHONE_NUMBER]" at bounding box center [138, 150] width 194 height 11
copy div "[PHONE_NUMBER]"
drag, startPoint x: 146, startPoint y: 86, endPoint x: 54, endPoint y: 84, distance: 92.7
click at [54, 84] on div "[PERSON_NAME] New Lead [EMAIL_ADDRESS][DOMAIN_NAME] [GEOGRAPHIC_DATA]" at bounding box center [138, 133] width 205 height 120
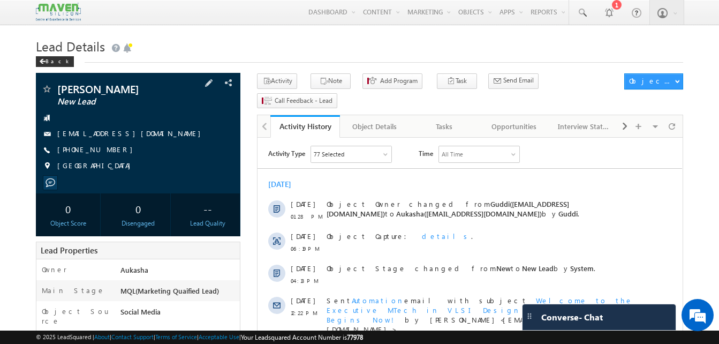
copy div "[PERSON_NAME]"
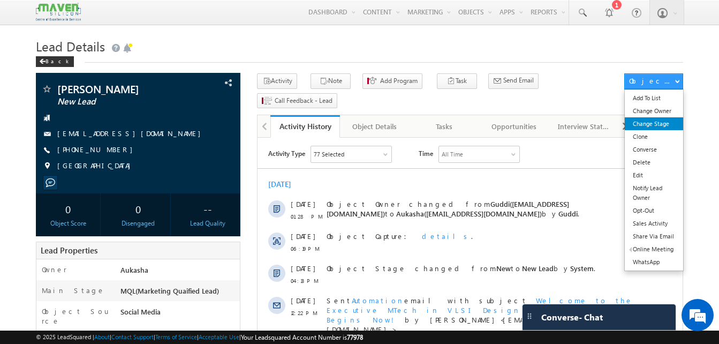
click at [653, 126] on link "Change Stage" at bounding box center [654, 123] width 58 height 13
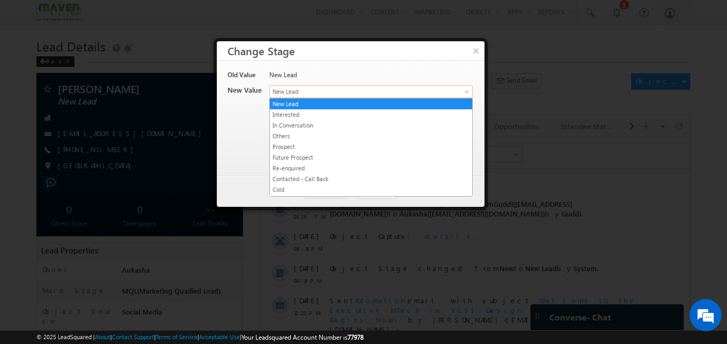
drag, startPoint x: 371, startPoint y: 86, endPoint x: 398, endPoint y: 103, distance: 32.5
click at [394, 92] on span "New Lead" at bounding box center [353, 92] width 167 height 10
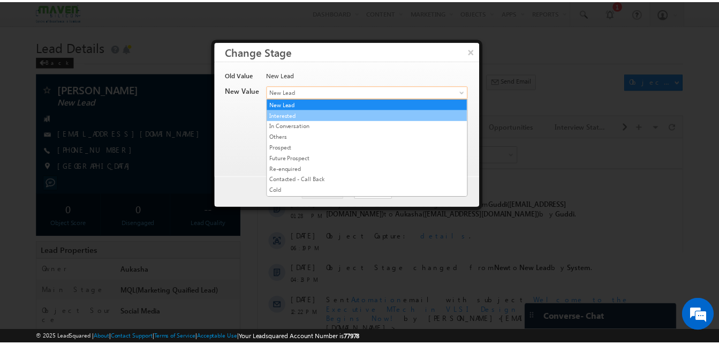
scroll to position [202, 0]
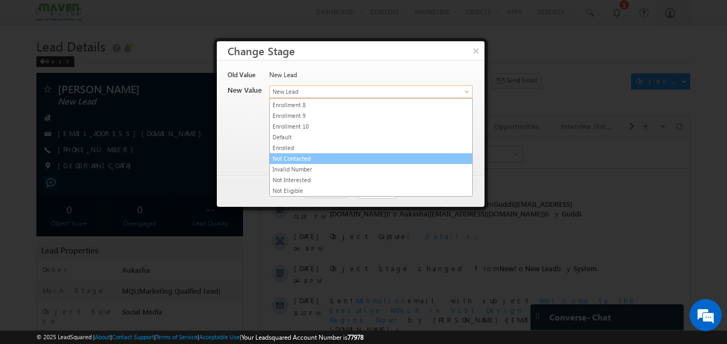
click at [311, 163] on link "Not Contacted" at bounding box center [371, 159] width 202 height 10
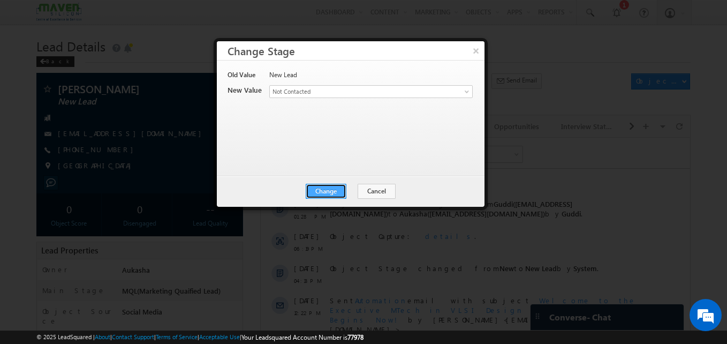
click at [329, 185] on button "Change" at bounding box center [326, 191] width 41 height 15
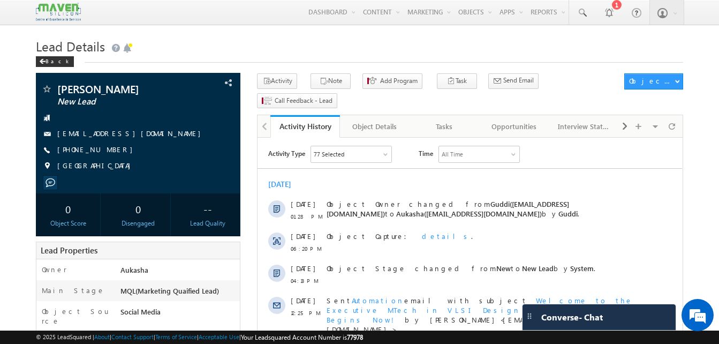
click at [311, 47] on h1 "Lead Details" at bounding box center [359, 45] width 647 height 21
click at [217, 52] on h1 "Lead Details" at bounding box center [359, 45] width 647 height 21
click at [306, 55] on h1 "Lead Details" at bounding box center [359, 45] width 647 height 21
drag, startPoint x: 120, startPoint y: 150, endPoint x: 109, endPoint y: 151, distance: 11.3
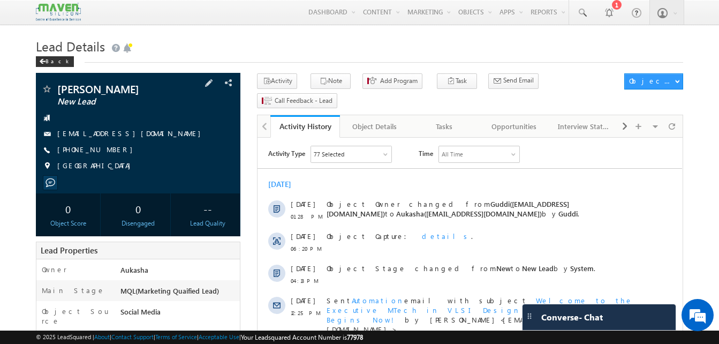
click at [109, 151] on div "+91-8296484687" at bounding box center [138, 150] width 194 height 11
copy div "+91-8296484687"
drag, startPoint x: 160, startPoint y: 85, endPoint x: 52, endPoint y: 81, distance: 107.7
click at [52, 81] on div "SK ABDUL FAHEMID New Lead skabdulfahemid@gmail.com India" at bounding box center [138, 133] width 205 height 120
copy div "SK ABDUL FAHEMID"
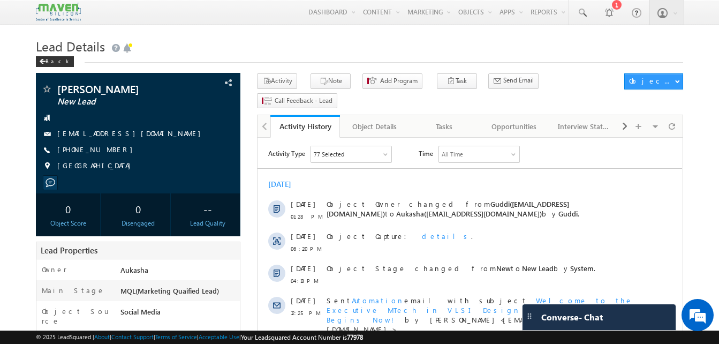
click at [304, 81] on div "Activity Note Add Program Task Meeting Lead Follow Up Opportunity Follow Up Sch…" at bounding box center [438, 92] width 362 height 39
click at [331, 85] on button "Note" at bounding box center [331, 81] width 40 height 16
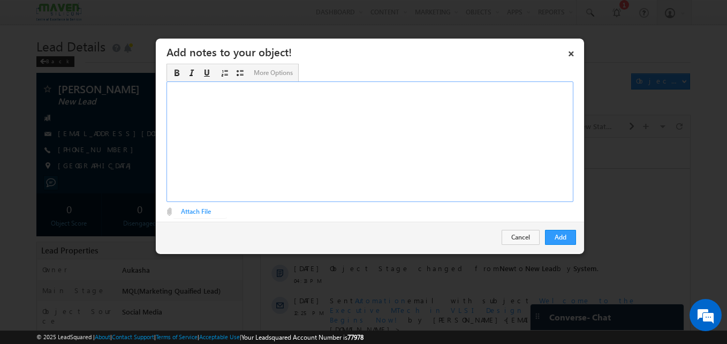
click at [356, 124] on div "Rich Text Editor, Description-inline-editor-div" at bounding box center [370, 141] width 407 height 120
click at [554, 235] on button "Add" at bounding box center [560, 237] width 31 height 15
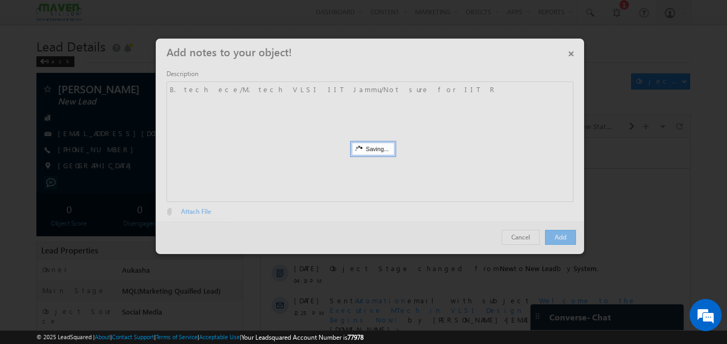
click at [87, 171] on div at bounding box center [363, 172] width 727 height 344
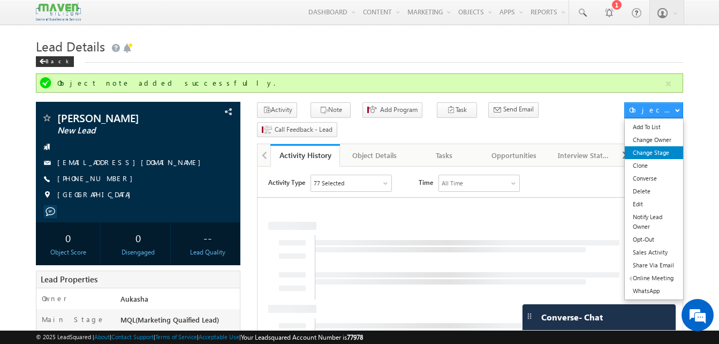
click at [660, 147] on link "Change Stage" at bounding box center [654, 152] width 58 height 13
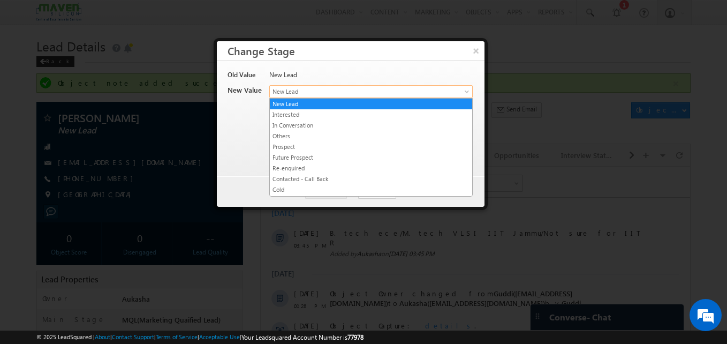
click at [434, 92] on span "New Lead" at bounding box center [353, 92] width 167 height 10
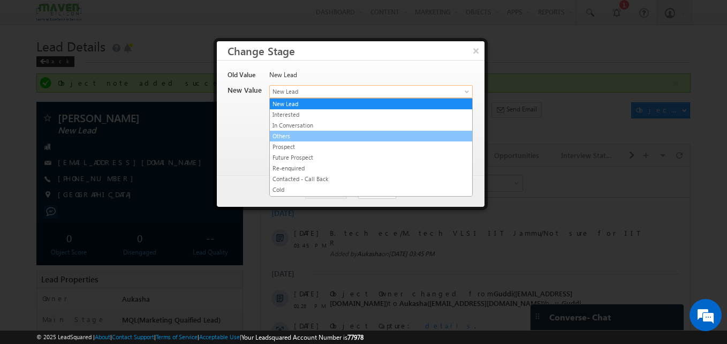
scroll to position [202, 0]
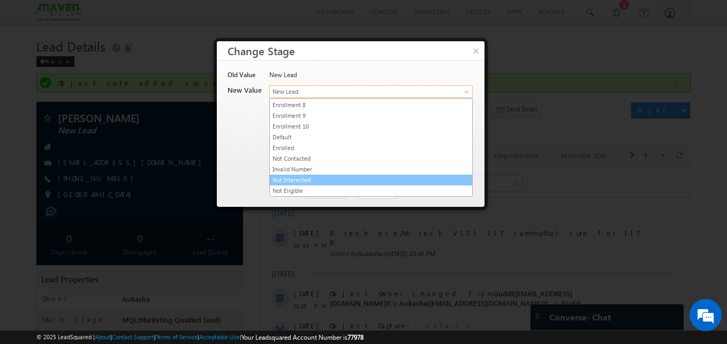
click at [331, 183] on link "Not Interested" at bounding box center [371, 180] width 202 height 10
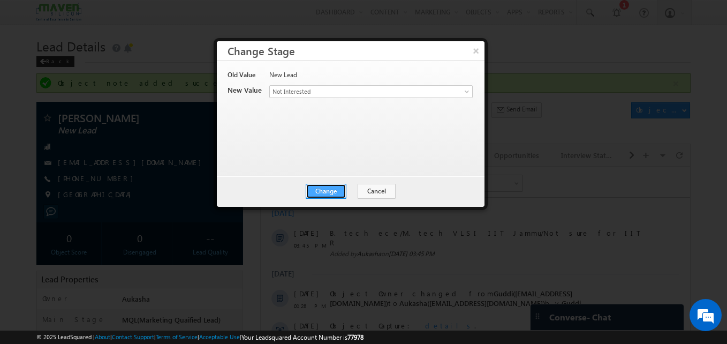
click at [337, 192] on button "Change" at bounding box center [326, 191] width 41 height 15
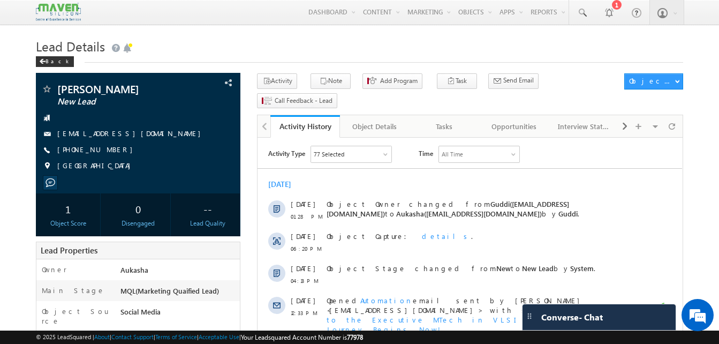
drag, startPoint x: 116, startPoint y: 150, endPoint x: 109, endPoint y: 153, distance: 7.8
click at [109, 153] on div "+91-9096776168" at bounding box center [138, 150] width 194 height 11
copy div "+91-9096776168"
drag, startPoint x: 149, startPoint y: 87, endPoint x: 50, endPoint y: 86, distance: 98.5
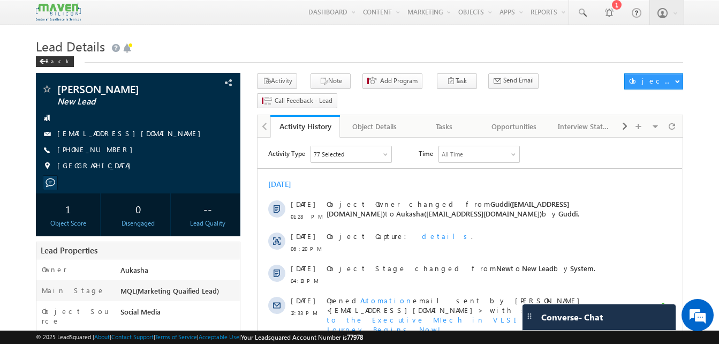
click at [56, 82] on div "Amit Nimbekar New Lead amit_nimbekar@rediffmail.com India" at bounding box center [138, 133] width 205 height 120
copy div "Amit Nimbekar"
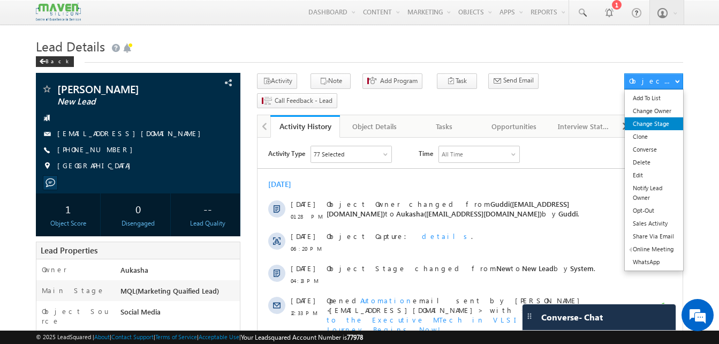
click at [671, 124] on link "Change Stage" at bounding box center [654, 123] width 58 height 13
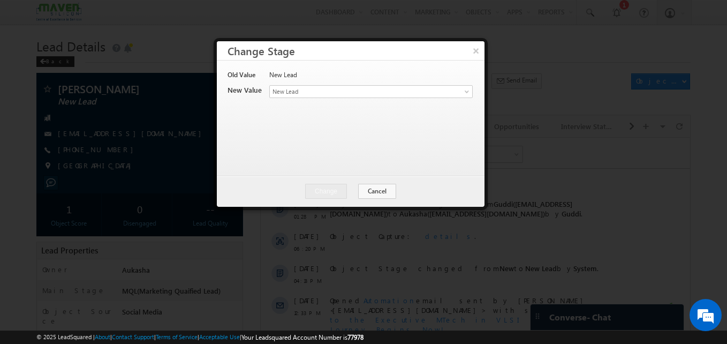
click at [407, 85] on div "New Lead" at bounding box center [370, 77] width 202 height 15
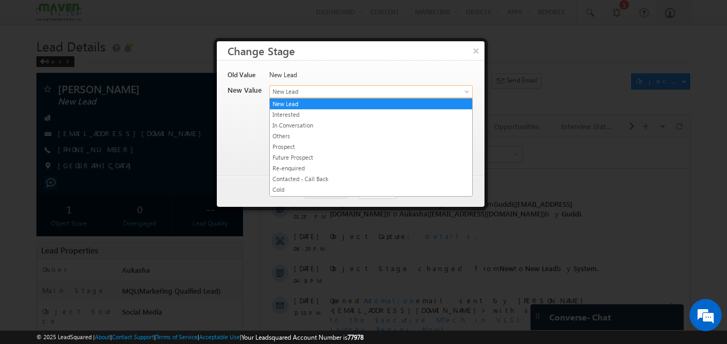
click at [407, 89] on span "New Lead" at bounding box center [353, 92] width 167 height 10
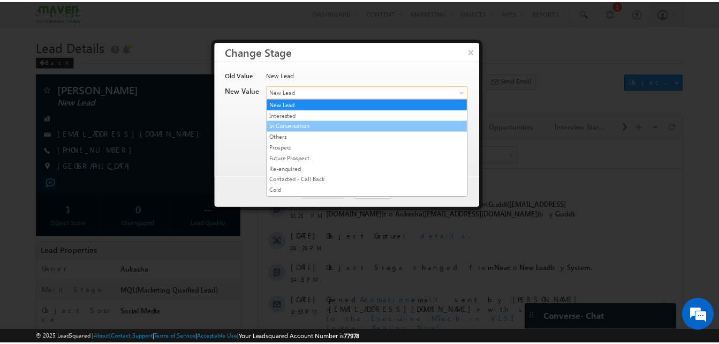
scroll to position [202, 0]
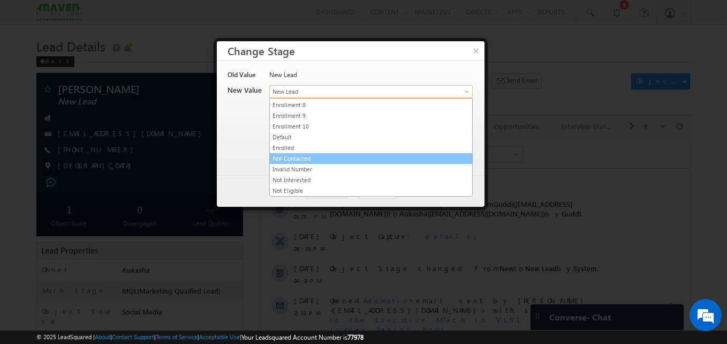
click at [316, 159] on link "Not Contacted" at bounding box center [371, 159] width 202 height 10
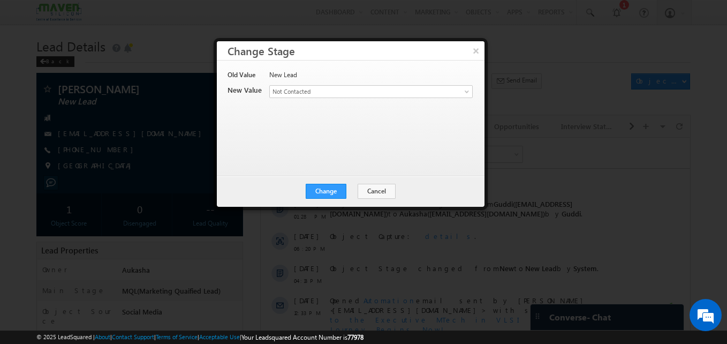
click at [320, 201] on div "Change Cancel Close" at bounding box center [351, 191] width 268 height 31
click at [326, 197] on button "Change" at bounding box center [326, 191] width 41 height 15
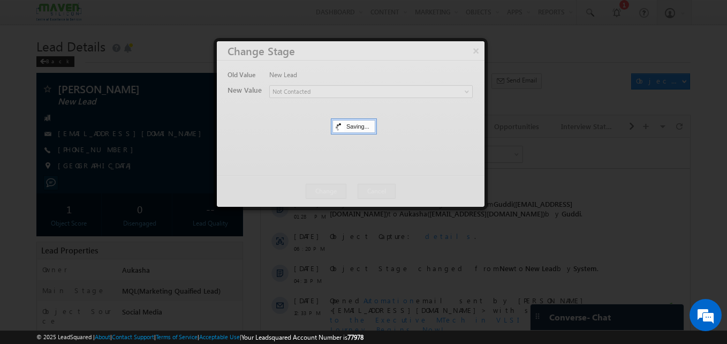
click at [53, 212] on div at bounding box center [363, 172] width 727 height 344
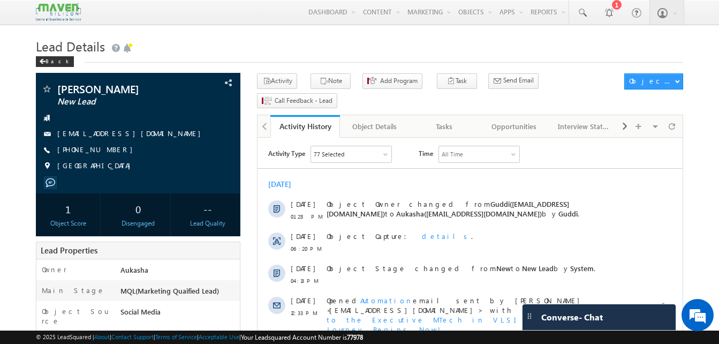
drag, startPoint x: 116, startPoint y: 156, endPoint x: 110, endPoint y: 160, distance: 7.4
click at [110, 155] on div "[PHONE_NUMBER]" at bounding box center [138, 150] width 194 height 11
copy div "[PHONE_NUMBER]"
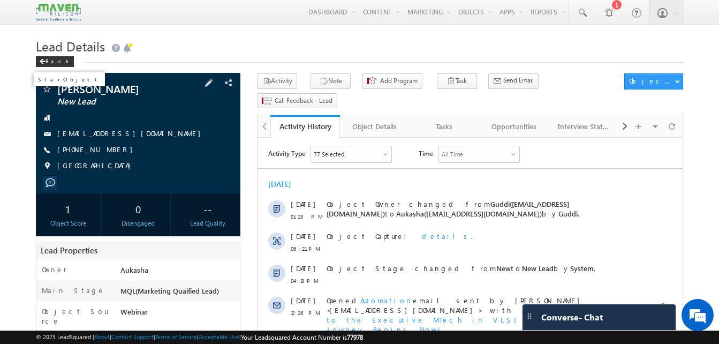
drag, startPoint x: 152, startPoint y: 97, endPoint x: 44, endPoint y: 92, distance: 107.2
click at [44, 92] on div "[PERSON_NAME] New Lead" at bounding box center [138, 89] width 194 height 11
copy div "[PERSON_NAME]"
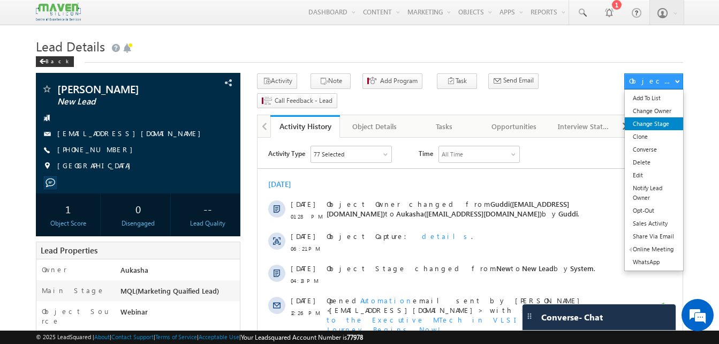
click at [668, 119] on link "Change Stage" at bounding box center [654, 123] width 58 height 13
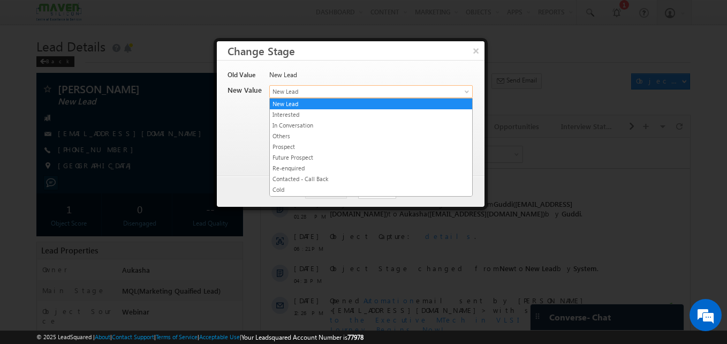
click at [365, 90] on span "New Lead" at bounding box center [353, 92] width 167 height 10
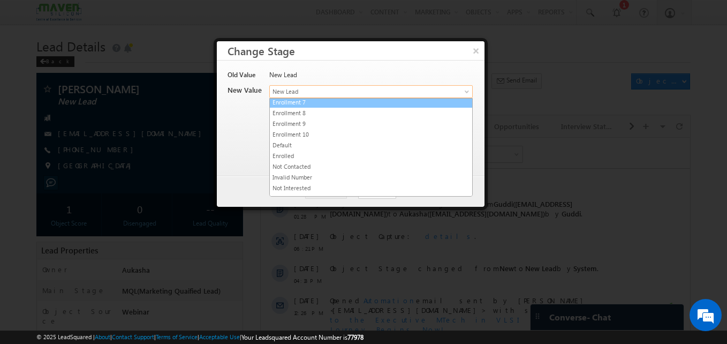
scroll to position [202, 0]
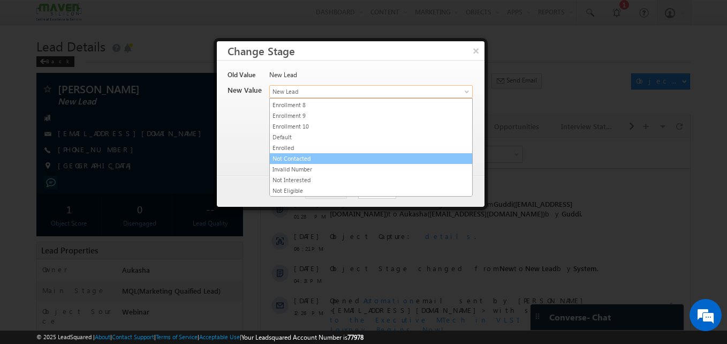
click at [329, 156] on link "Not Contacted" at bounding box center [371, 159] width 202 height 10
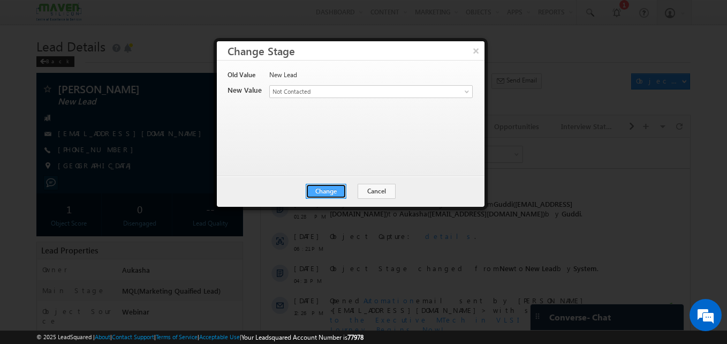
click at [329, 190] on button "Change" at bounding box center [326, 191] width 41 height 15
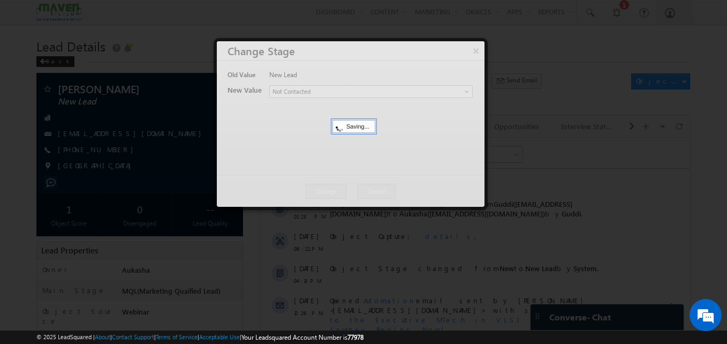
click at [56, 25] on div at bounding box center [363, 172] width 727 height 344
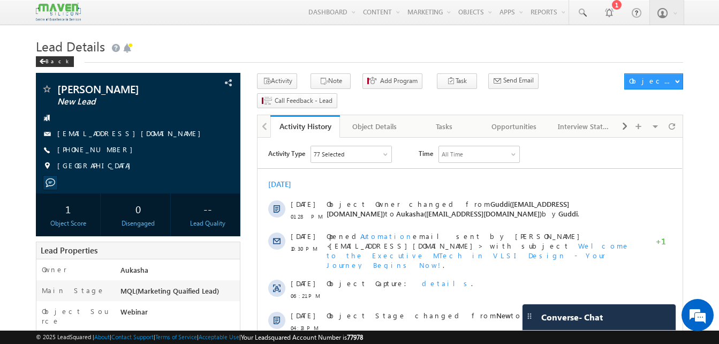
click at [289, 60] on div "Back" at bounding box center [359, 59] width 647 height 7
drag, startPoint x: 157, startPoint y: 135, endPoint x: 148, endPoint y: 134, distance: 9.8
click at [148, 134] on div "maithribalekaje09@gmail.com" at bounding box center [138, 134] width 194 height 11
copy div "maithribalekaje09@gmail.com"
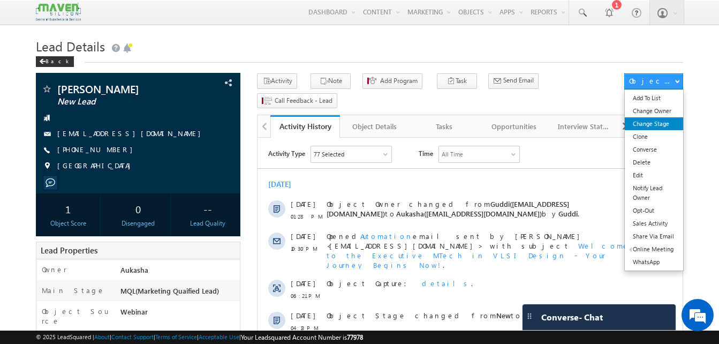
click at [673, 119] on link "Change Stage" at bounding box center [654, 123] width 58 height 13
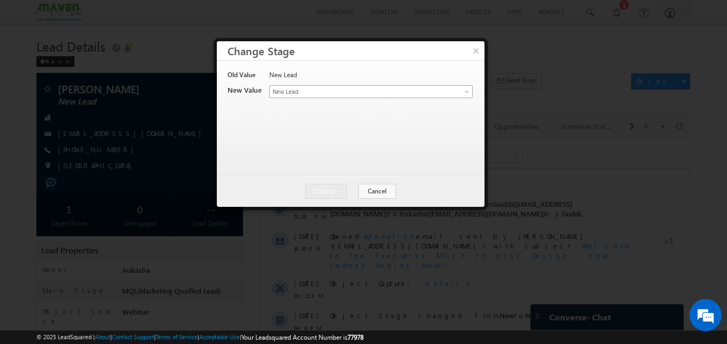
click at [356, 93] on span "New Lead" at bounding box center [353, 92] width 167 height 10
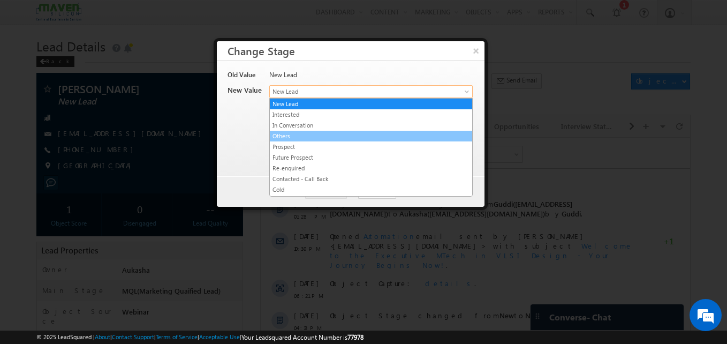
scroll to position [202, 0]
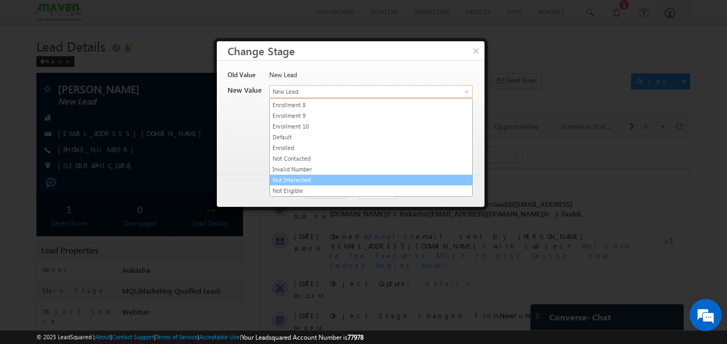
click at [312, 182] on link "Not Interested" at bounding box center [371, 180] width 202 height 10
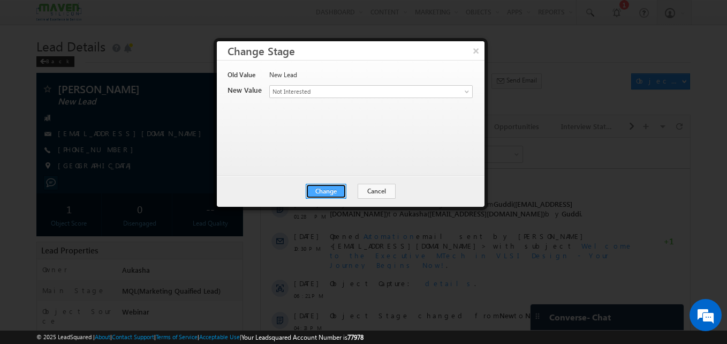
click at [324, 193] on button "Change" at bounding box center [326, 191] width 41 height 15
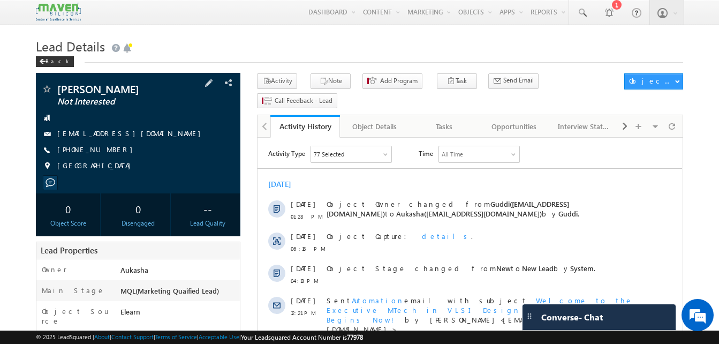
drag, startPoint x: 116, startPoint y: 150, endPoint x: 109, endPoint y: 150, distance: 7.5
click at [109, 150] on div "[PHONE_NUMBER]" at bounding box center [138, 150] width 194 height 11
copy div "[PHONE_NUMBER]"
click at [178, 36] on h1 "Lead Details" at bounding box center [359, 45] width 647 height 21
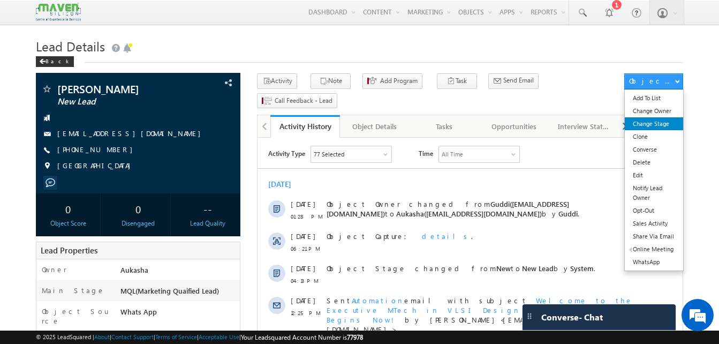
click at [666, 119] on link "Change Stage" at bounding box center [654, 123] width 58 height 13
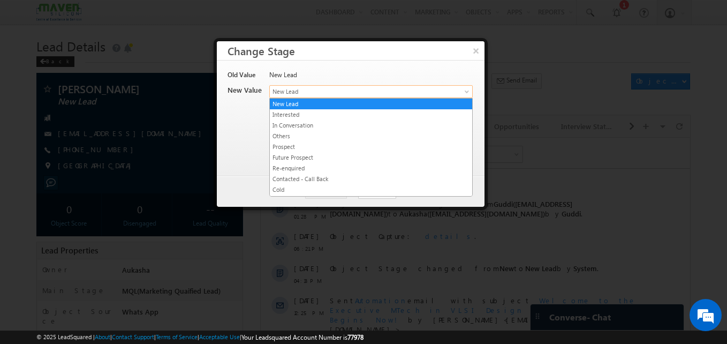
click at [447, 89] on link "New Lead" at bounding box center [370, 91] width 203 height 13
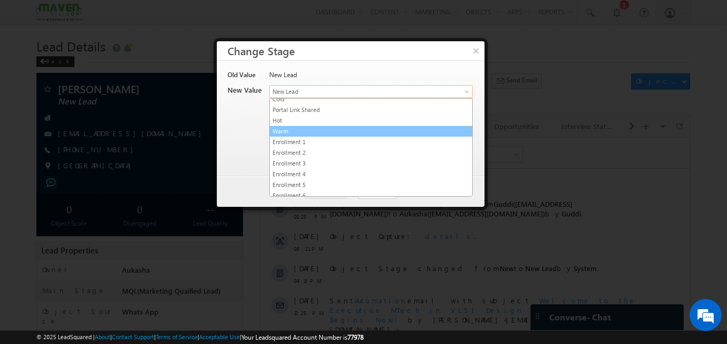
scroll to position [202, 0]
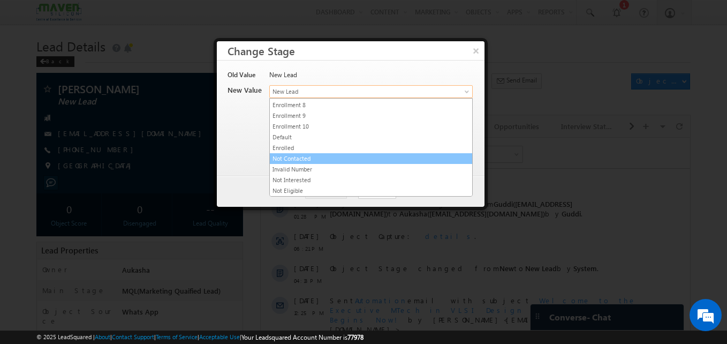
click at [333, 157] on link "Not Contacted" at bounding box center [371, 159] width 202 height 10
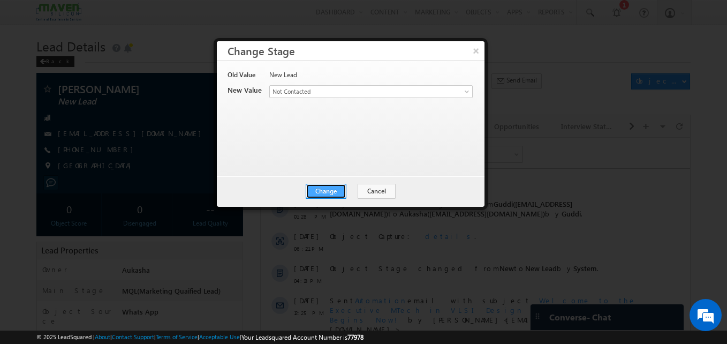
click at [339, 191] on button "Change" at bounding box center [326, 191] width 41 height 15
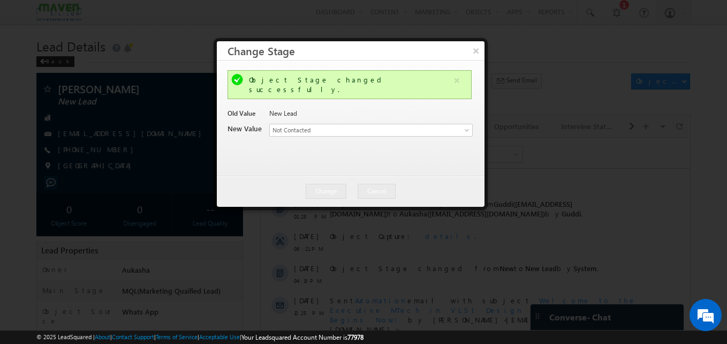
scroll to position [0, 0]
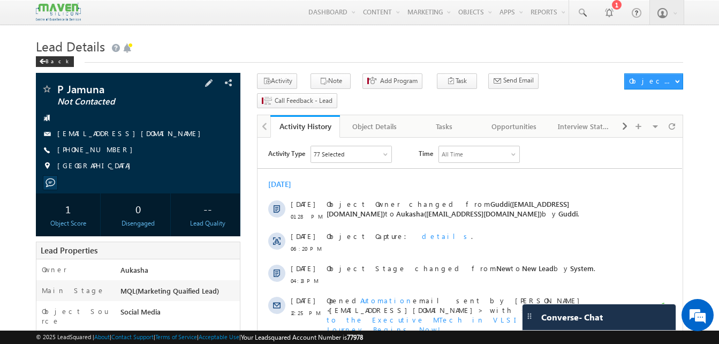
drag, startPoint x: 117, startPoint y: 151, endPoint x: 108, endPoint y: 150, distance: 8.6
click at [108, 150] on div "+91-9121474694" at bounding box center [138, 150] width 194 height 11
copy div "+91-9121474694"
drag, startPoint x: 108, startPoint y: 88, endPoint x: 66, endPoint y: 90, distance: 41.3
click at [66, 90] on span "P Jamuna" at bounding box center [120, 89] width 126 height 11
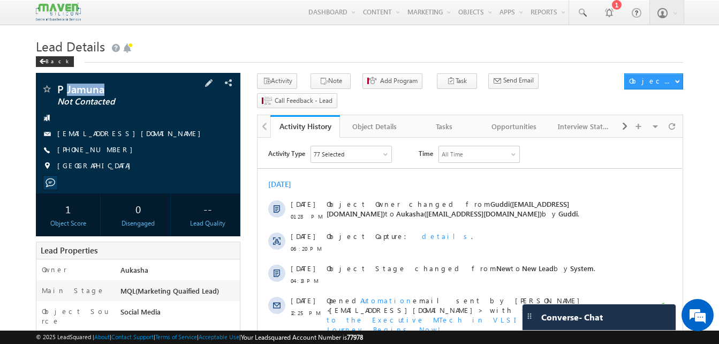
copy span "Jamuna"
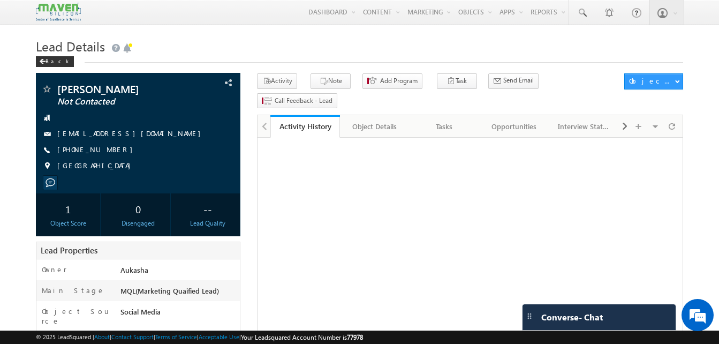
click at [225, 47] on h1 "Lead Details" at bounding box center [359, 45] width 647 height 21
click at [52, 140] on div "Amit Nimbekar Not Contacted amit_nimbekar@rediffmail.com +91-9096776168 India" at bounding box center [138, 130] width 194 height 93
